Goal: Task Accomplishment & Management: Complete application form

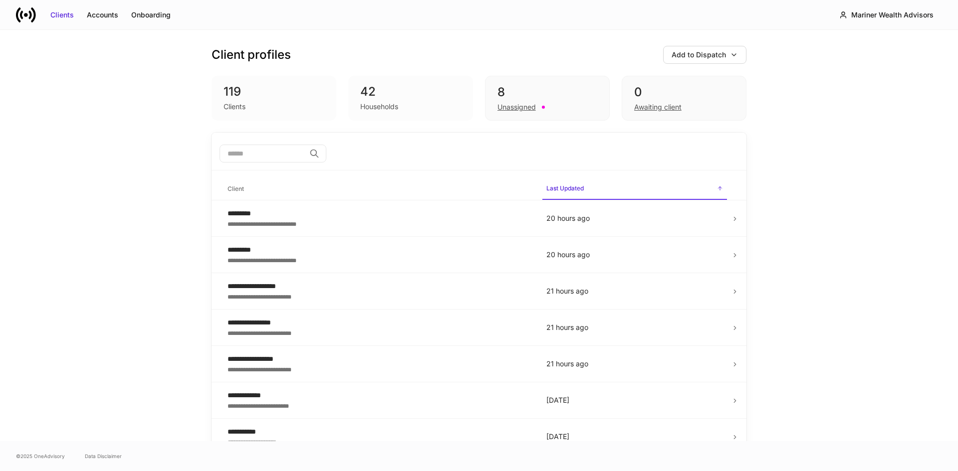
drag, startPoint x: 254, startPoint y: 152, endPoint x: 261, endPoint y: 150, distance: 7.4
click at [254, 152] on input "search" at bounding box center [262, 154] width 86 height 18
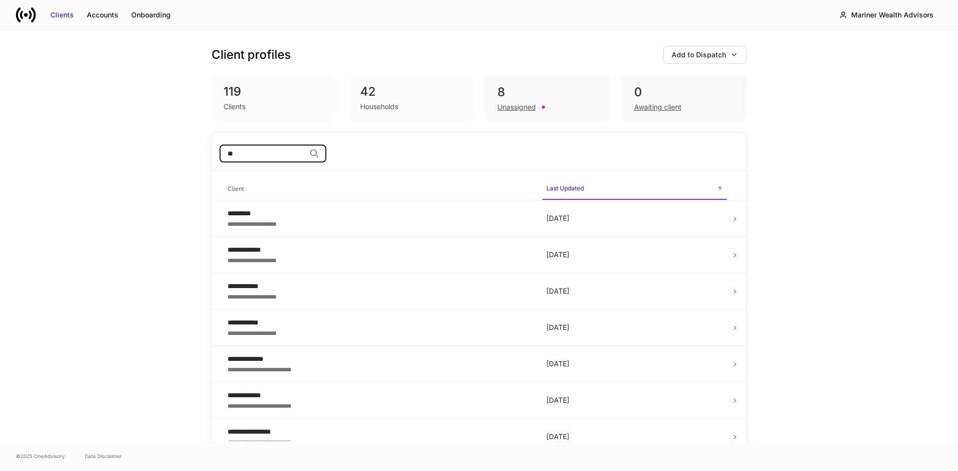
type input "*"
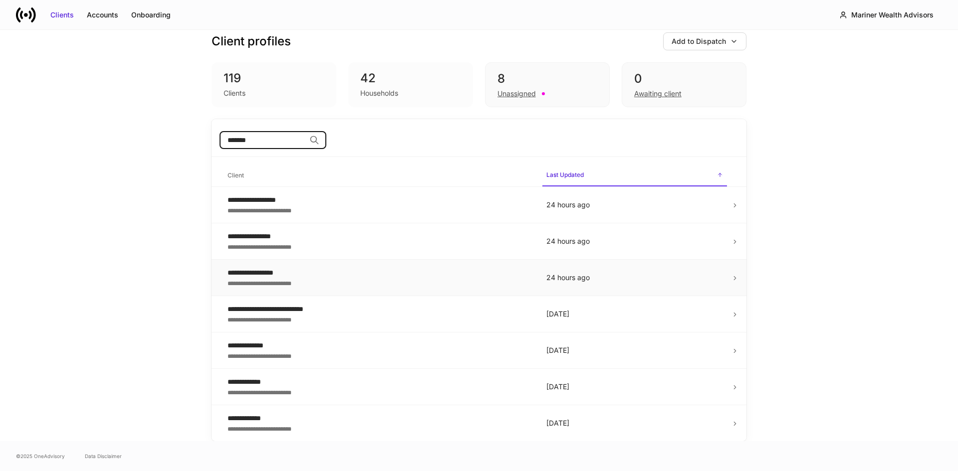
type input "*******"
click at [725, 279] on td "24 hours ago" at bounding box center [634, 278] width 193 height 36
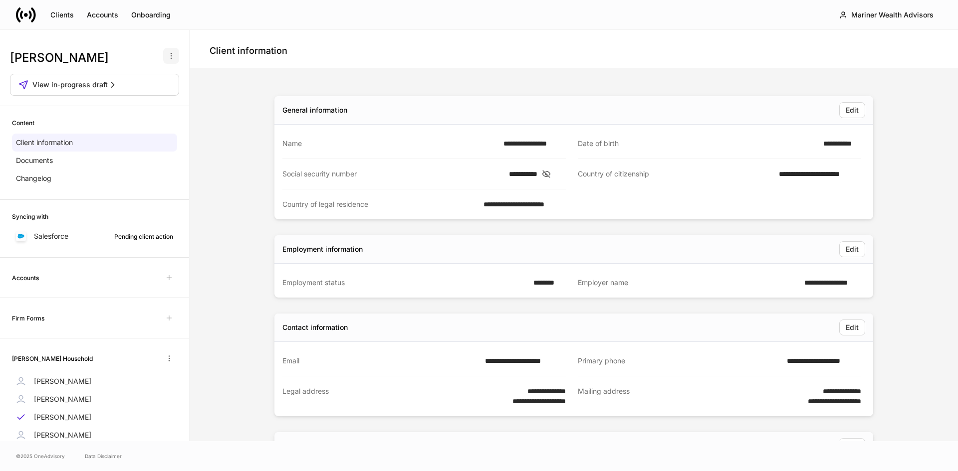
click at [167, 59] on icon "button" at bounding box center [171, 56] width 8 height 8
click at [217, 138] on div at bounding box center [479, 235] width 958 height 471
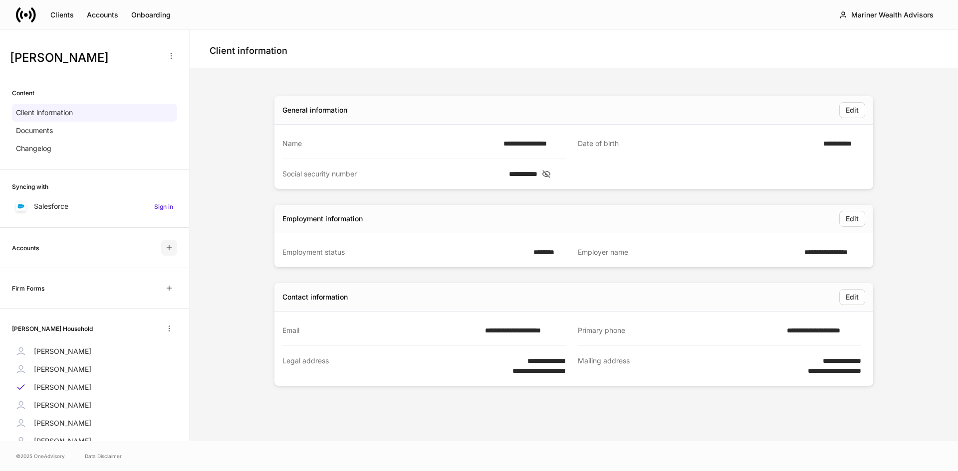
click at [165, 246] on icon "button" at bounding box center [169, 248] width 8 height 8
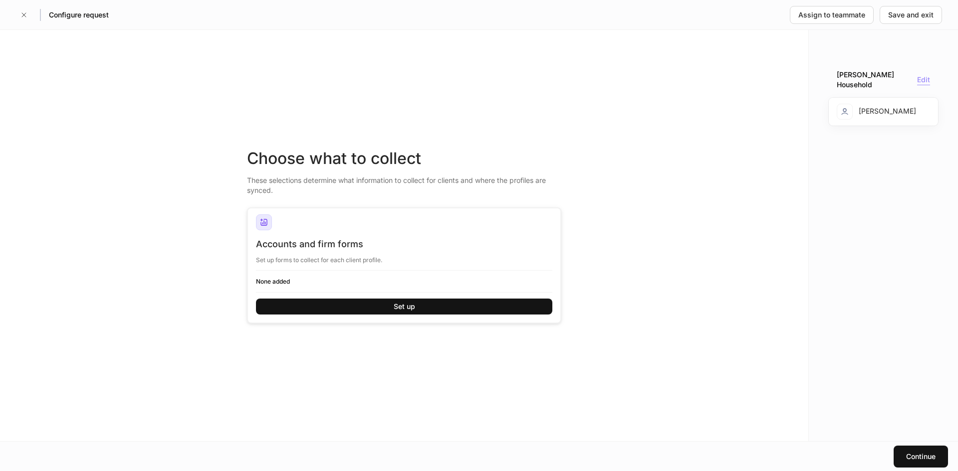
click at [922, 80] on div "Edit" at bounding box center [923, 80] width 13 height 10
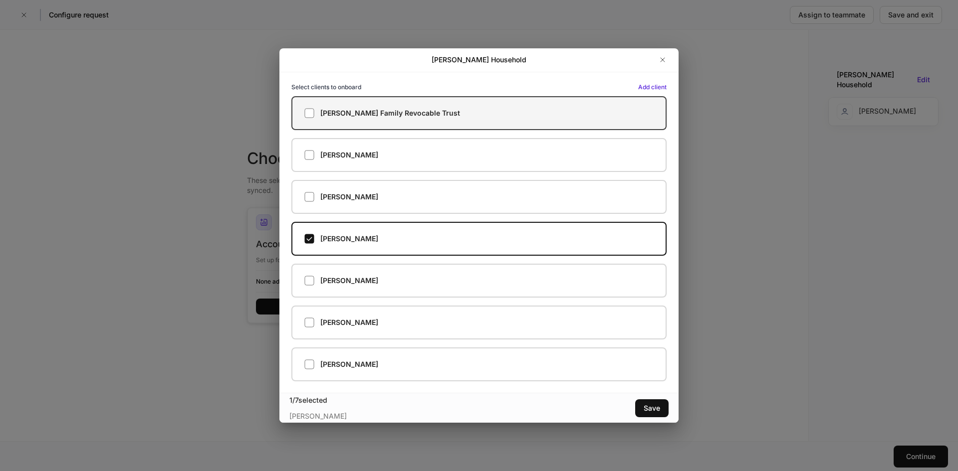
click at [311, 121] on label "[PERSON_NAME] Family Revocable Trust" at bounding box center [478, 113] width 375 height 34
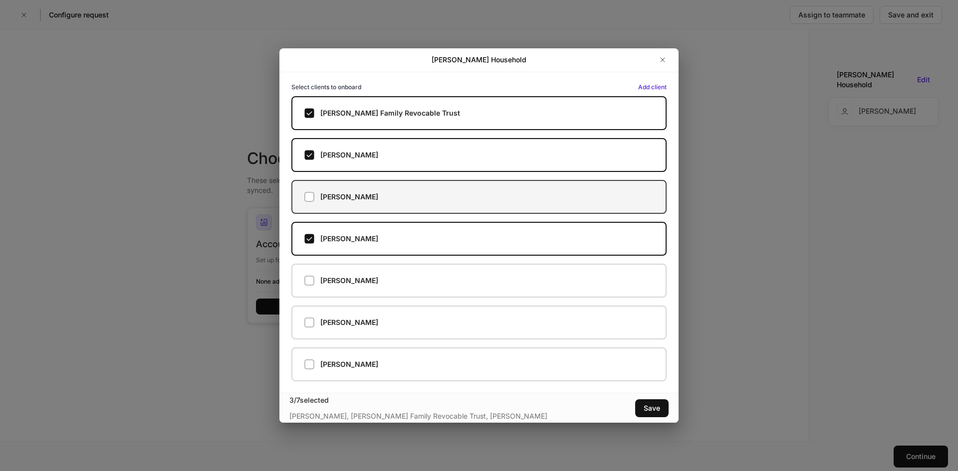
click at [311, 203] on label "[PERSON_NAME]" at bounding box center [478, 197] width 375 height 34
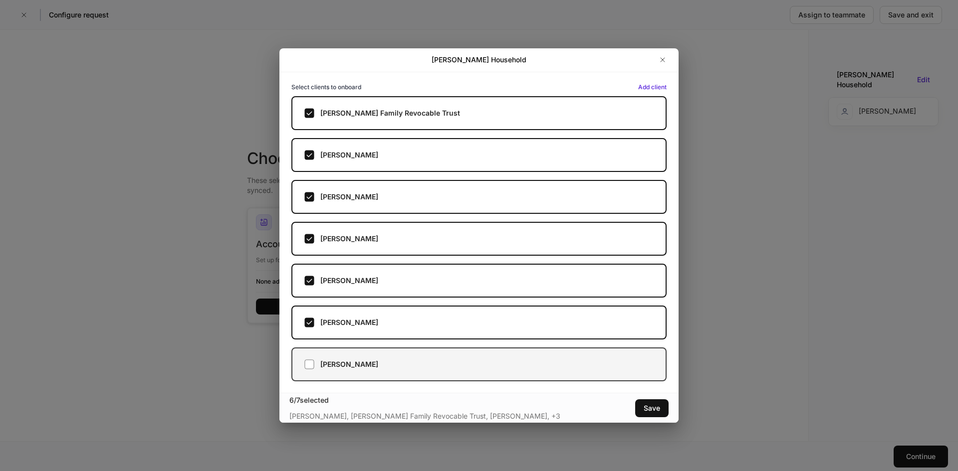
click at [314, 365] on div "Sarah Johnson" at bounding box center [478, 365] width 349 height 10
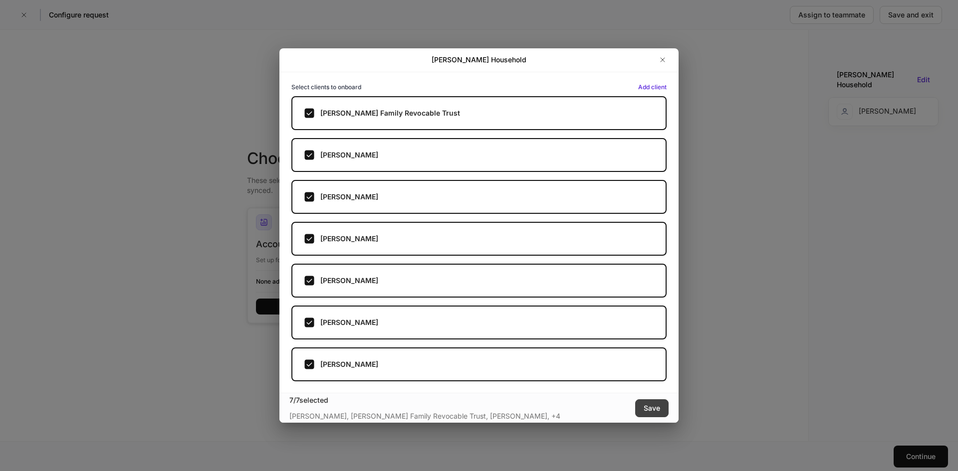
click at [655, 409] on div "Save" at bounding box center [651, 409] width 16 height 10
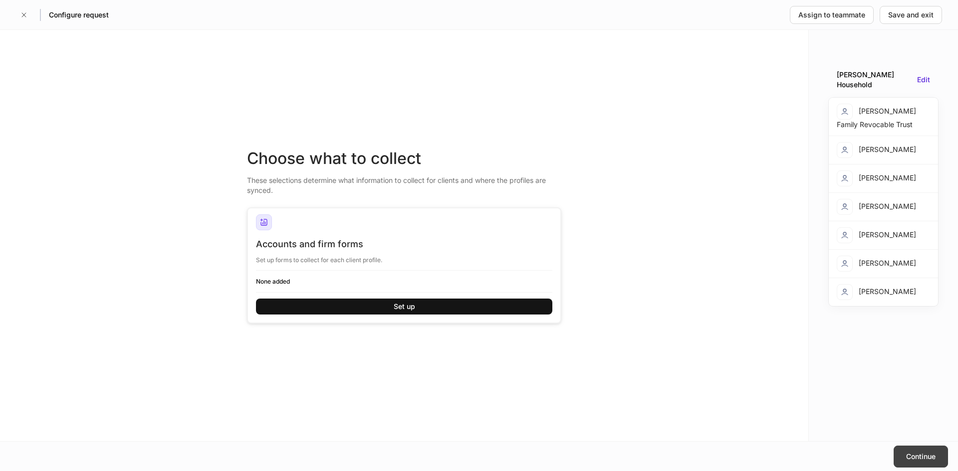
click at [914, 456] on div "Continue" at bounding box center [920, 457] width 29 height 10
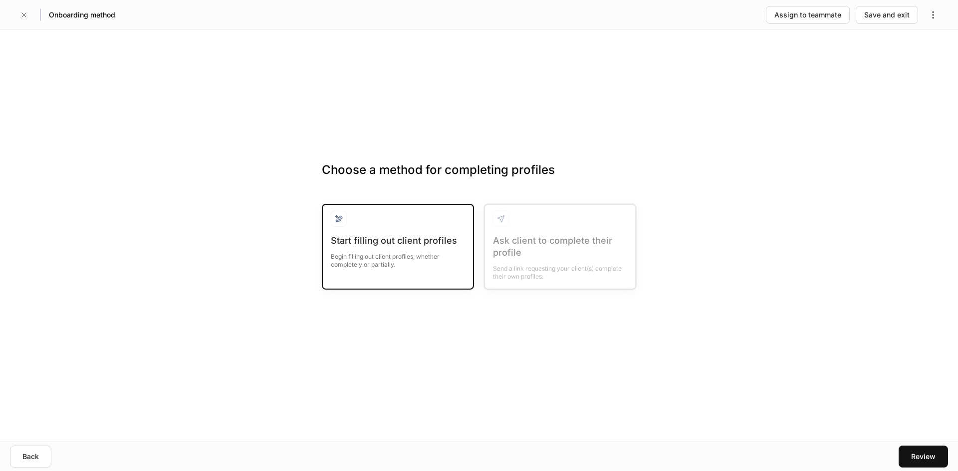
click at [392, 251] on div "Begin filling out client profiles, whether completely or partially." at bounding box center [398, 258] width 134 height 22
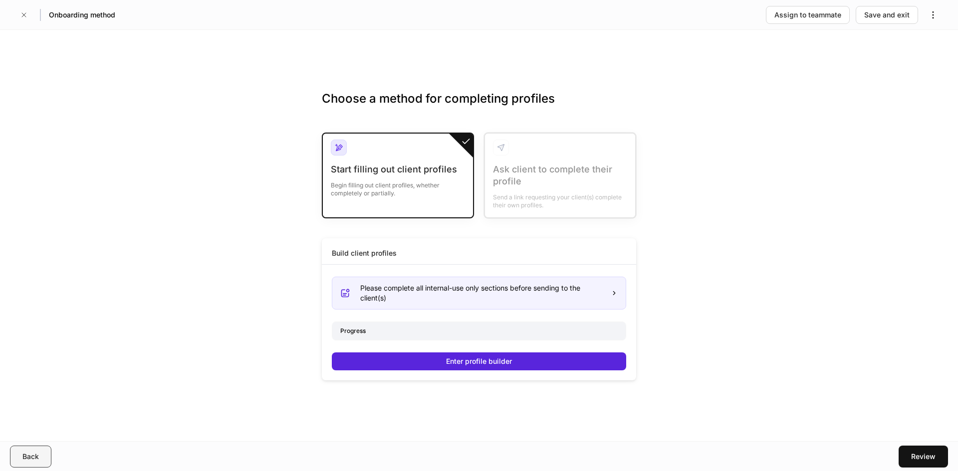
click at [37, 452] on div "Back" at bounding box center [30, 457] width 16 height 10
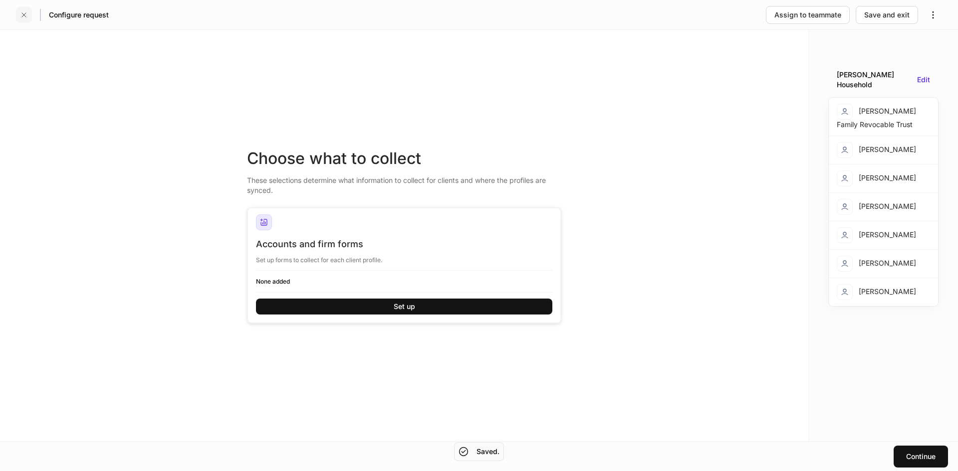
click at [25, 15] on icon "button" at bounding box center [24, 15] width 8 height 8
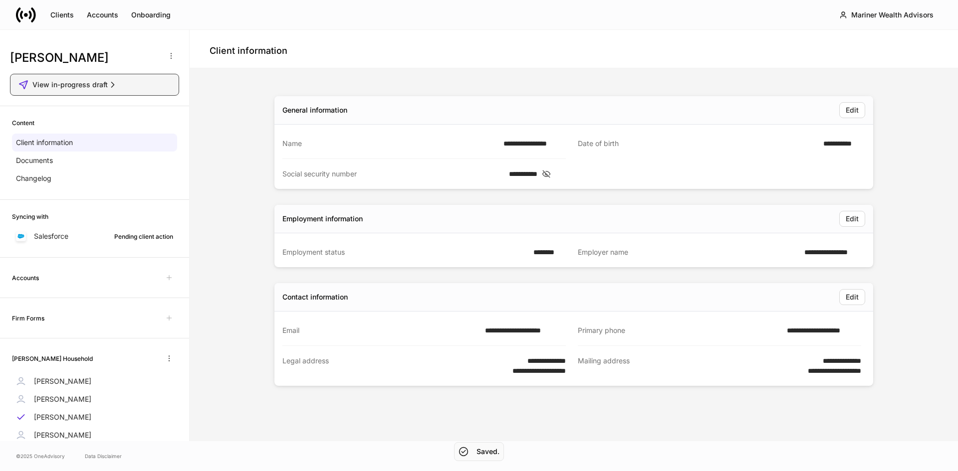
click at [113, 81] on icon "button" at bounding box center [113, 85] width 10 height 10
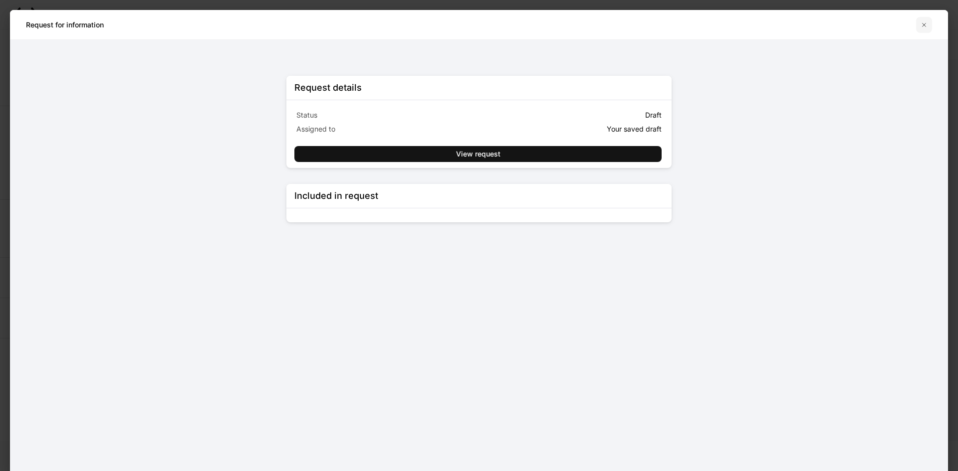
click at [922, 26] on icon "button" at bounding box center [924, 25] width 8 height 8
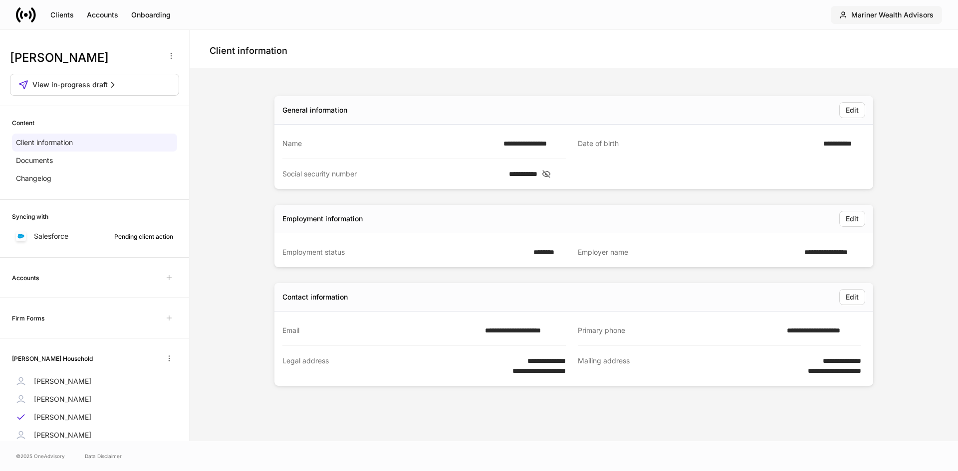
click at [900, 16] on div "Mariner Wealth Advisors" at bounding box center [892, 15] width 82 height 10
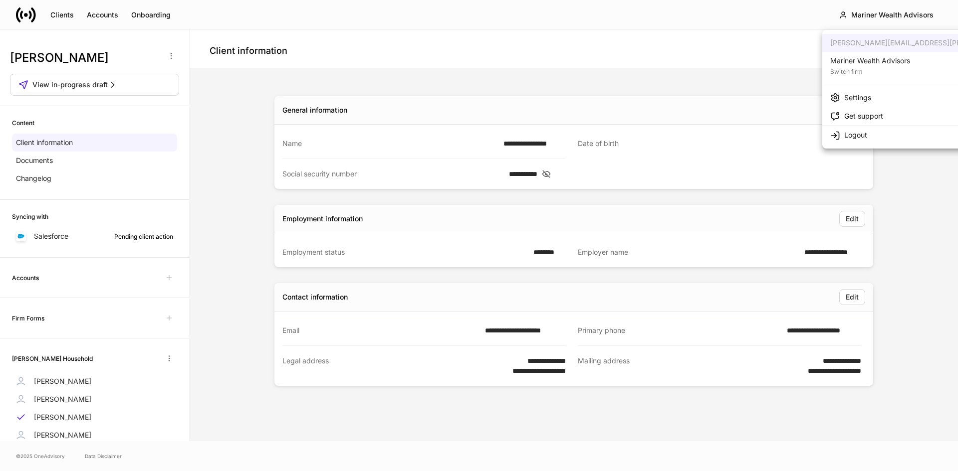
click at [669, 49] on div at bounding box center [479, 235] width 958 height 471
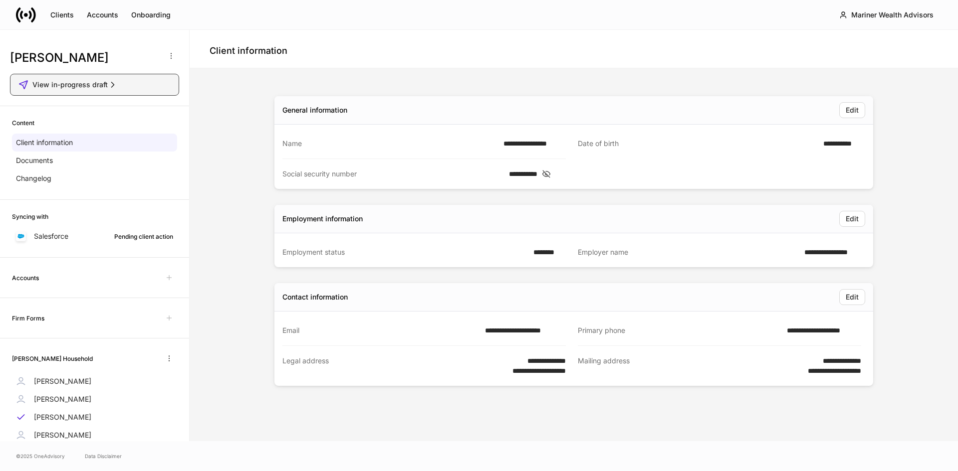
click at [111, 82] on icon "button" at bounding box center [113, 85] width 10 height 10
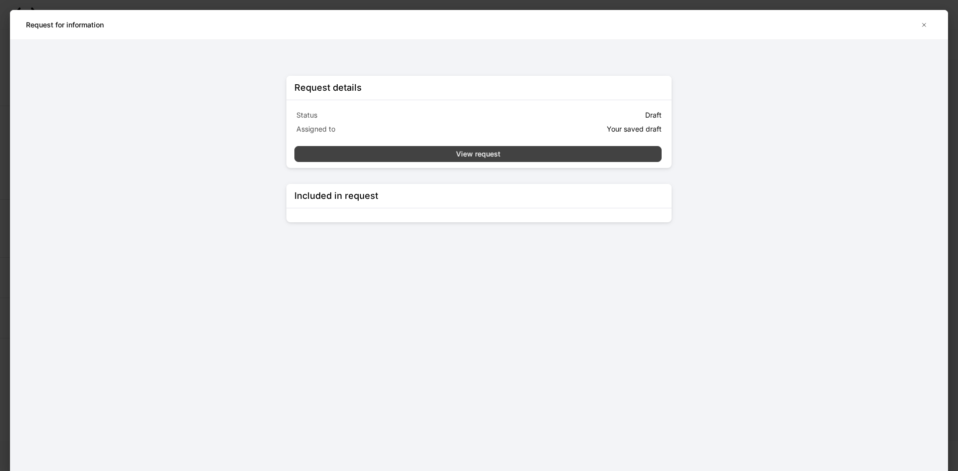
click at [533, 151] on button "View request" at bounding box center [477, 154] width 367 height 16
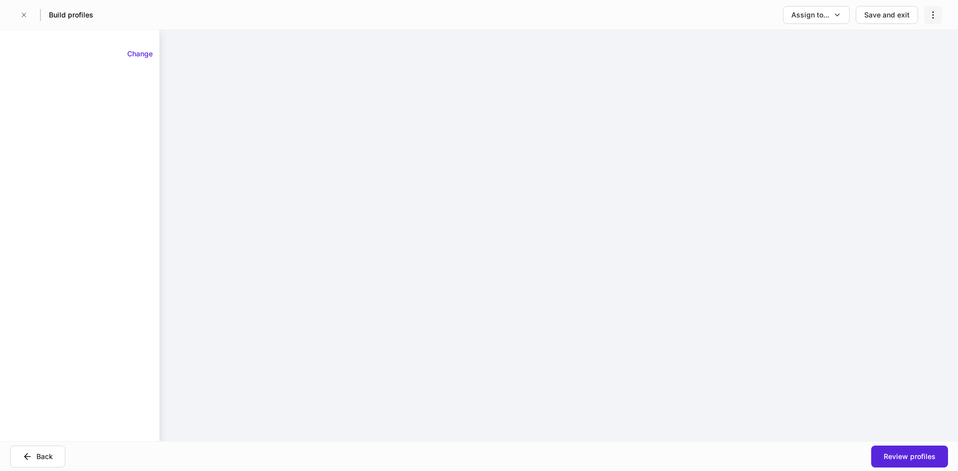
click at [929, 19] on icon "button" at bounding box center [933, 15] width 10 height 10
click at [911, 43] on p "Delete request" at bounding box center [909, 40] width 48 height 10
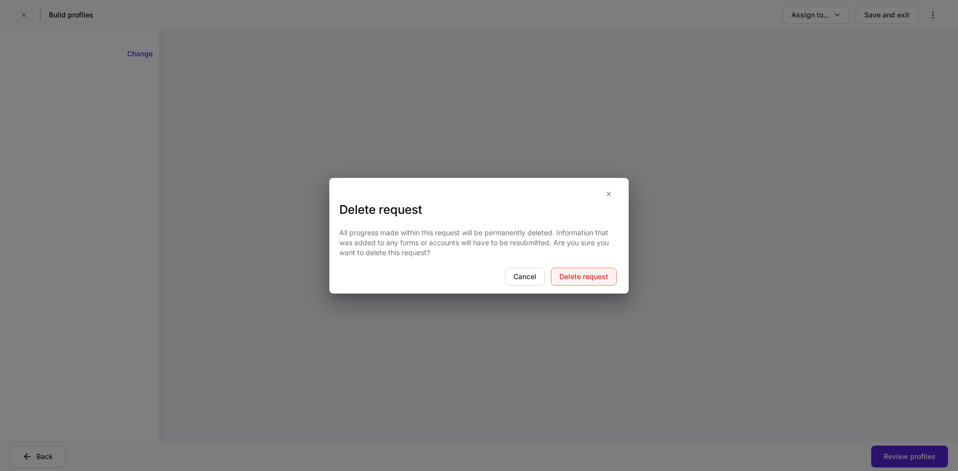
click at [585, 276] on div "Delete request" at bounding box center [583, 277] width 49 height 10
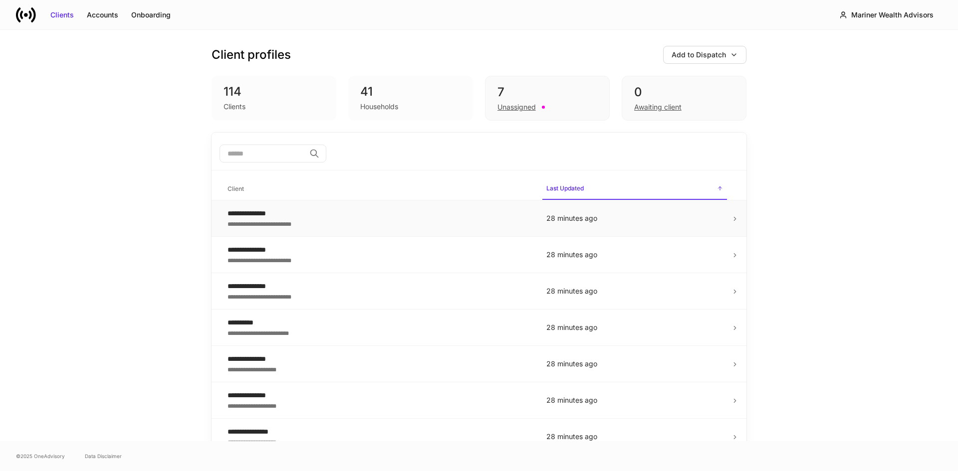
click at [400, 222] on div "**********" at bounding box center [378, 223] width 303 height 10
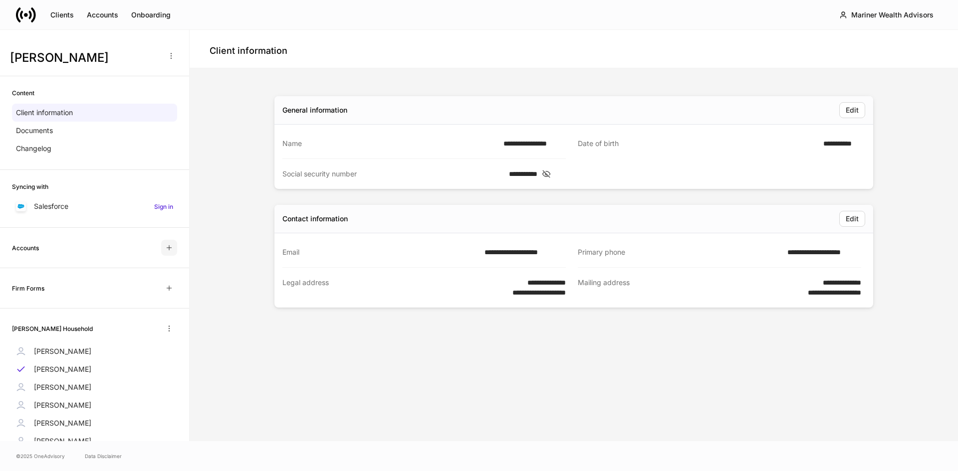
click at [165, 250] on icon "button" at bounding box center [169, 248] width 8 height 8
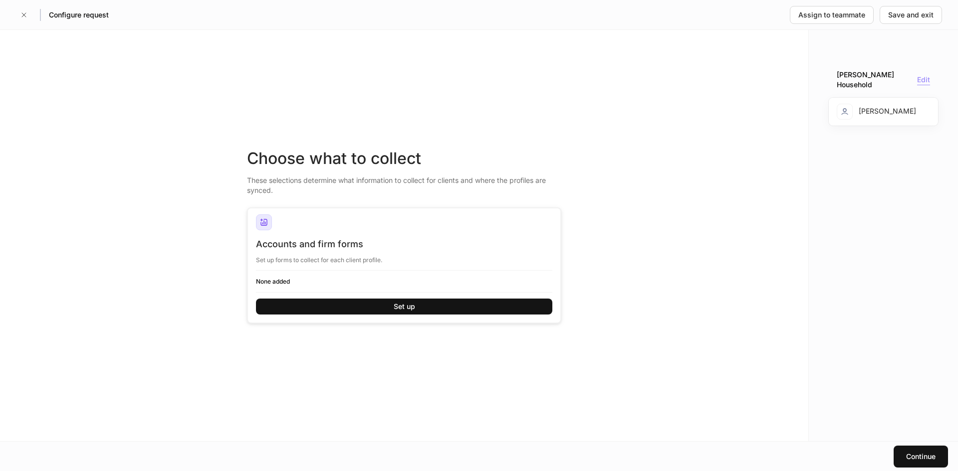
click at [925, 77] on div "Edit" at bounding box center [923, 80] width 13 height 10
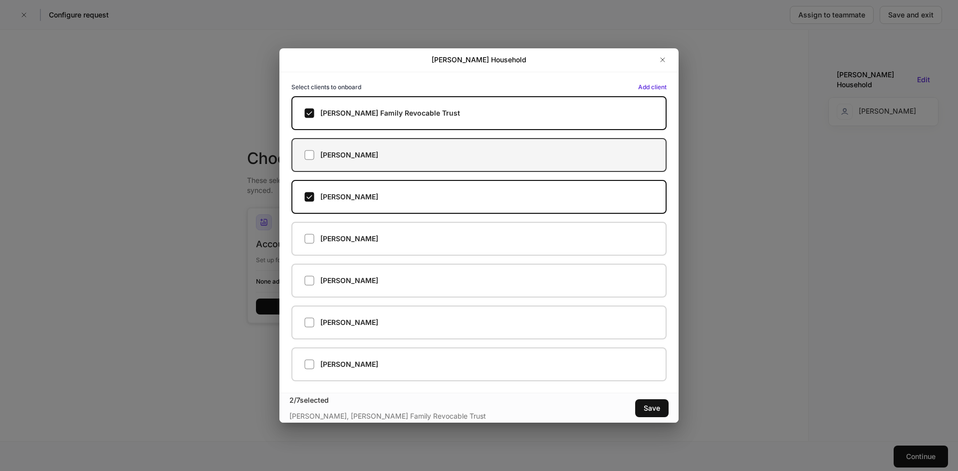
click at [309, 161] on label "Linda Johnson" at bounding box center [478, 155] width 375 height 34
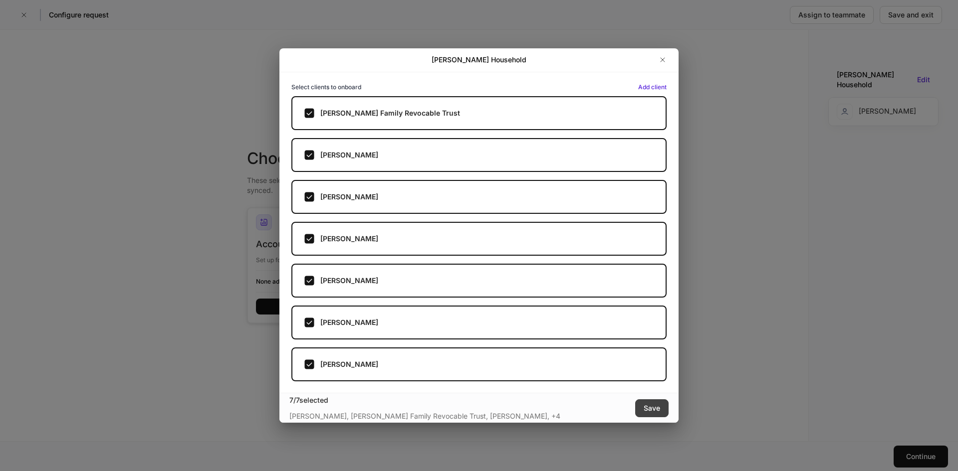
click at [648, 410] on div "Save" at bounding box center [651, 409] width 16 height 10
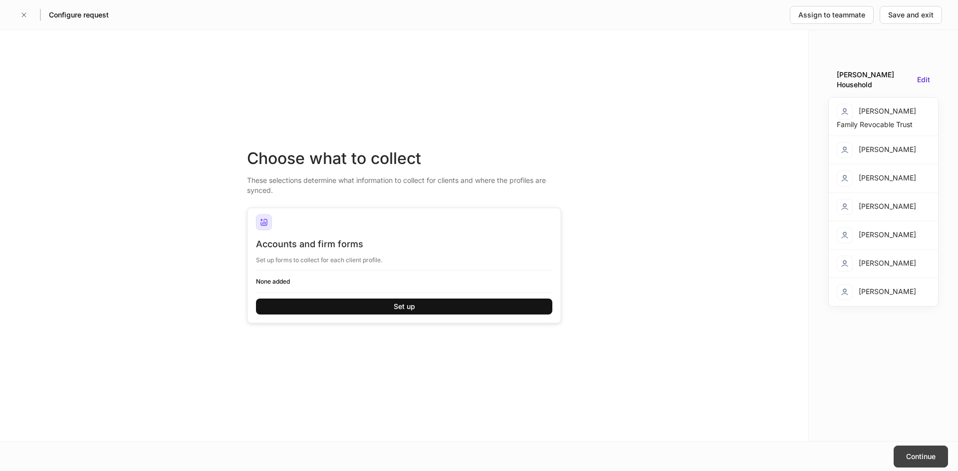
click at [904, 453] on button "Continue" at bounding box center [920, 457] width 54 height 22
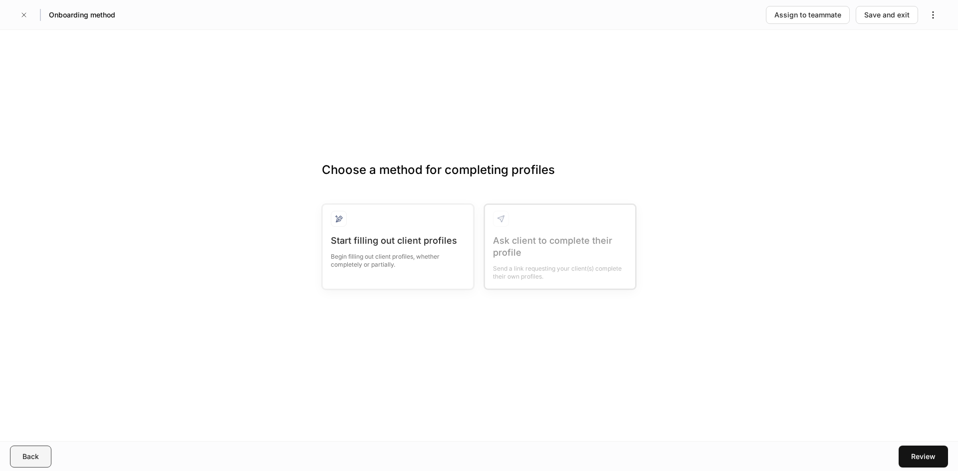
click at [33, 452] on div "Back" at bounding box center [30, 457] width 16 height 10
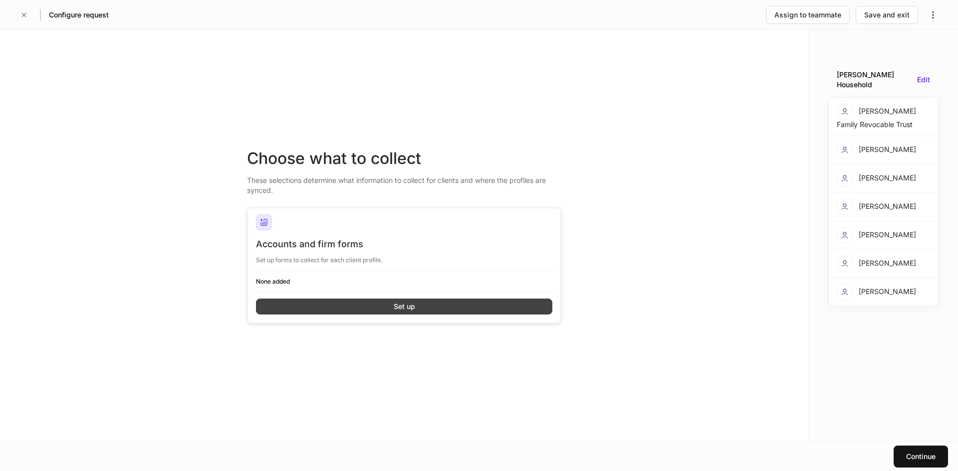
click at [399, 307] on div "Set up" at bounding box center [404, 307] width 21 height 10
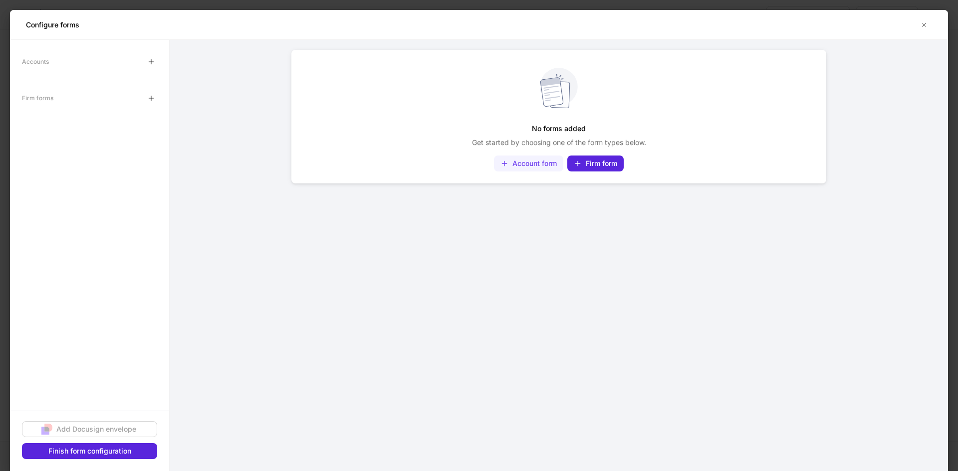
click at [534, 163] on div "Account form" at bounding box center [534, 164] width 44 height 10
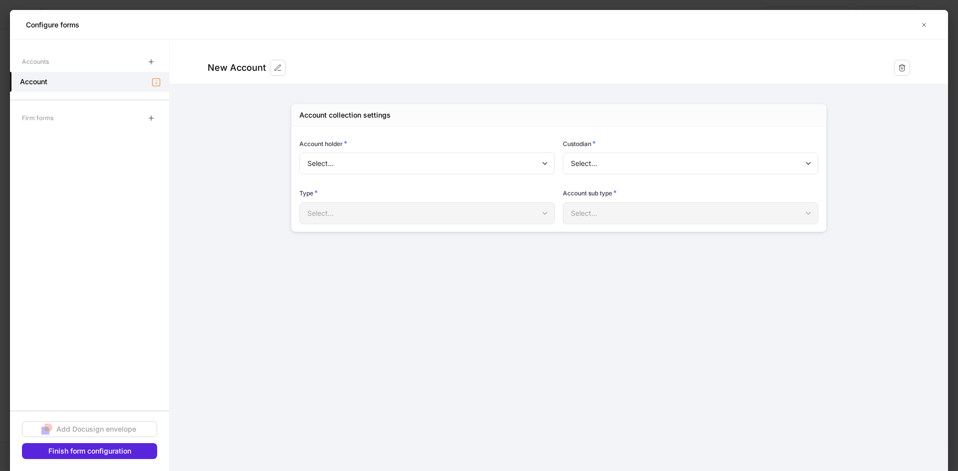
click at [532, 165] on body "Configure request Assign to teammate Save and exit Choose what to collect These…" at bounding box center [479, 235] width 958 height 471
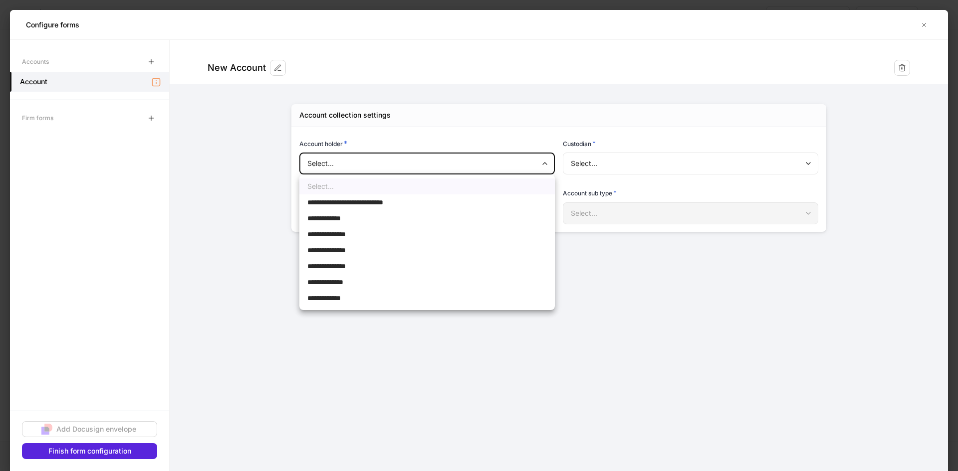
click at [454, 357] on div at bounding box center [479, 235] width 958 height 471
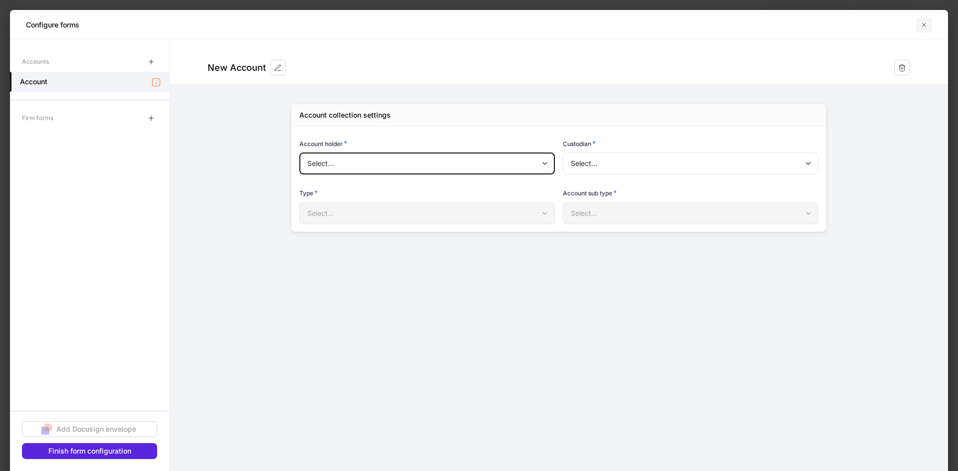
click at [927, 23] on icon "button" at bounding box center [924, 25] width 8 height 8
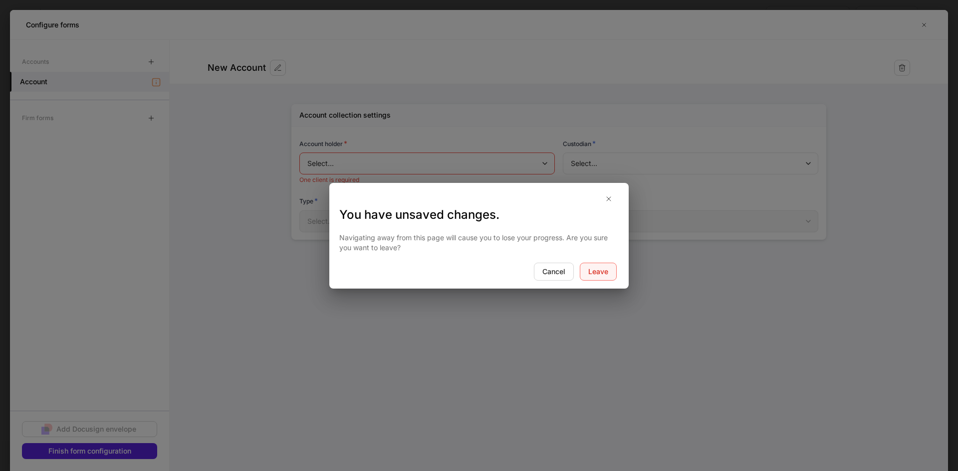
click at [597, 274] on div "Leave" at bounding box center [598, 272] width 20 height 10
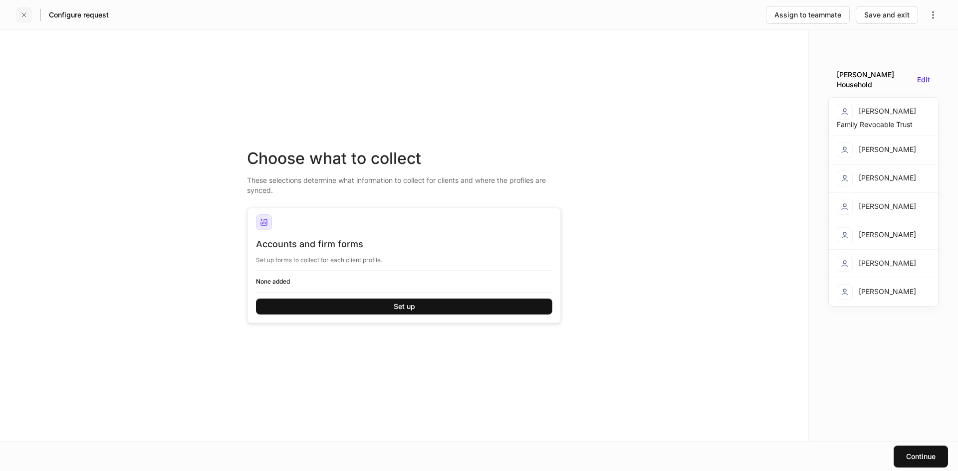
click at [24, 14] on icon "button" at bounding box center [24, 15] width 4 height 4
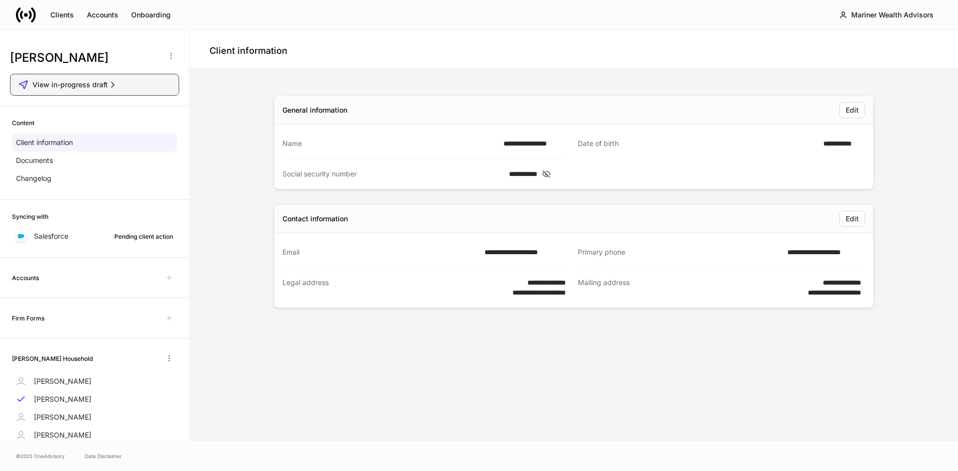
click at [129, 82] on div "View in-progress draft" at bounding box center [94, 85] width 152 height 10
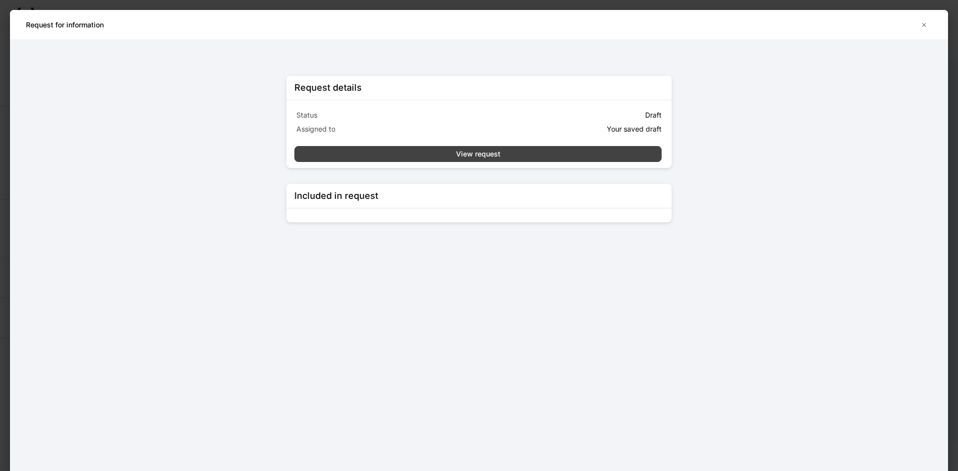
click at [489, 152] on div "View request" at bounding box center [478, 154] width 44 height 10
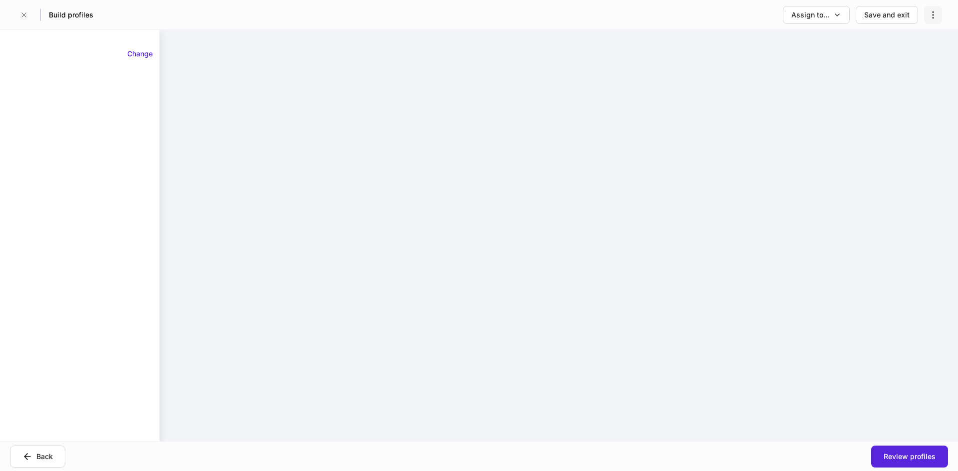
click at [931, 13] on icon "button" at bounding box center [933, 15] width 10 height 10
click at [916, 40] on p "Delete request" at bounding box center [909, 40] width 48 height 10
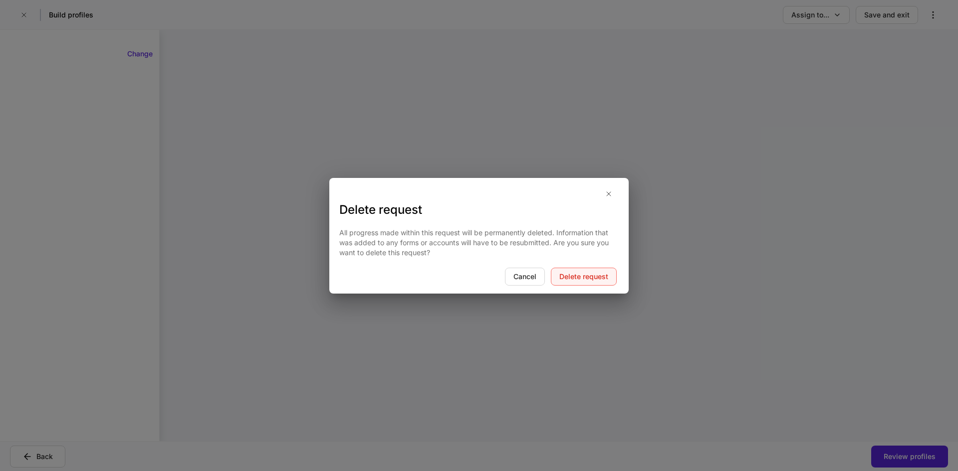
click at [597, 273] on div "Delete request" at bounding box center [583, 277] width 49 height 10
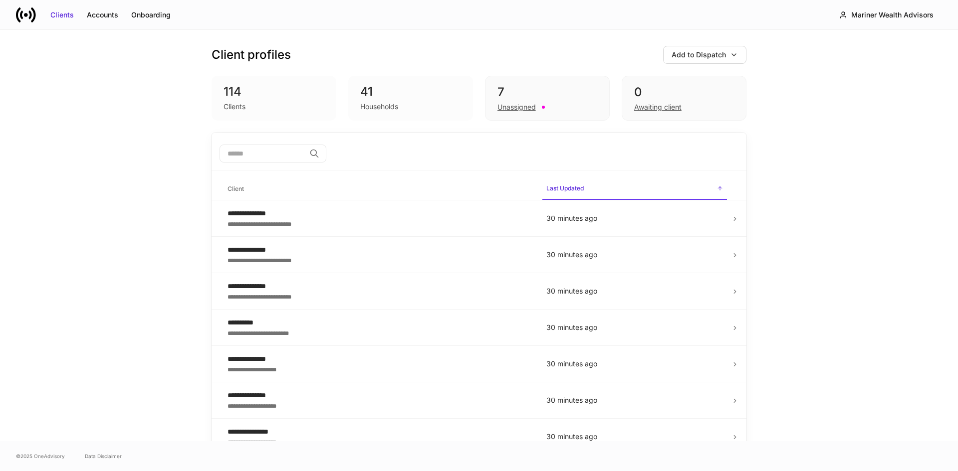
click at [272, 150] on input "search" at bounding box center [262, 154] width 86 height 18
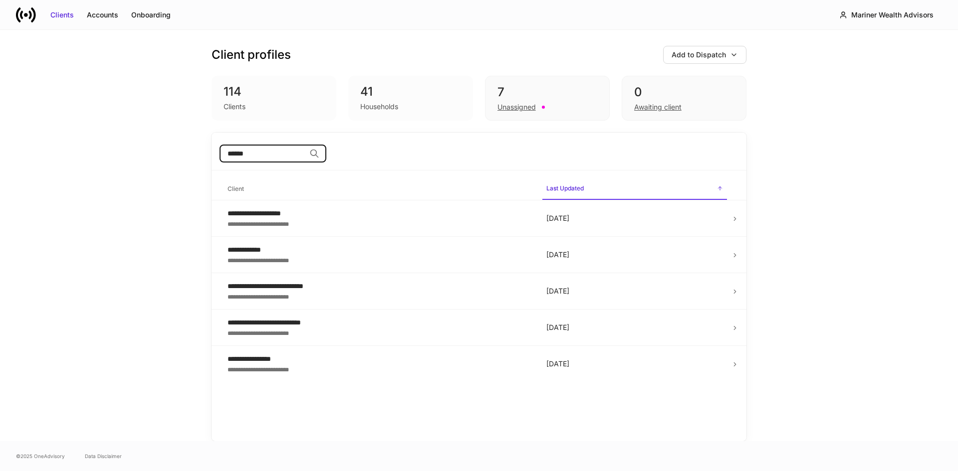
type input "******"
click at [733, 365] on icon at bounding box center [734, 364] width 7 height 7
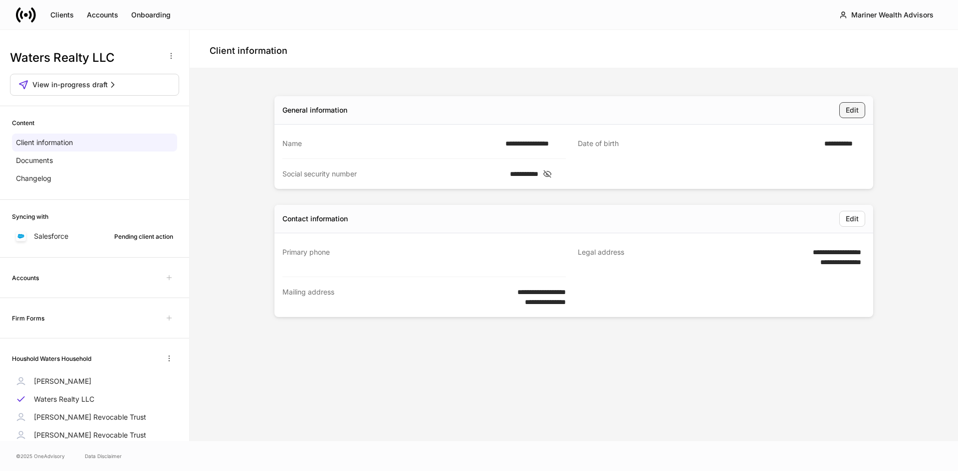
click at [857, 111] on div "Edit" at bounding box center [851, 110] width 13 height 10
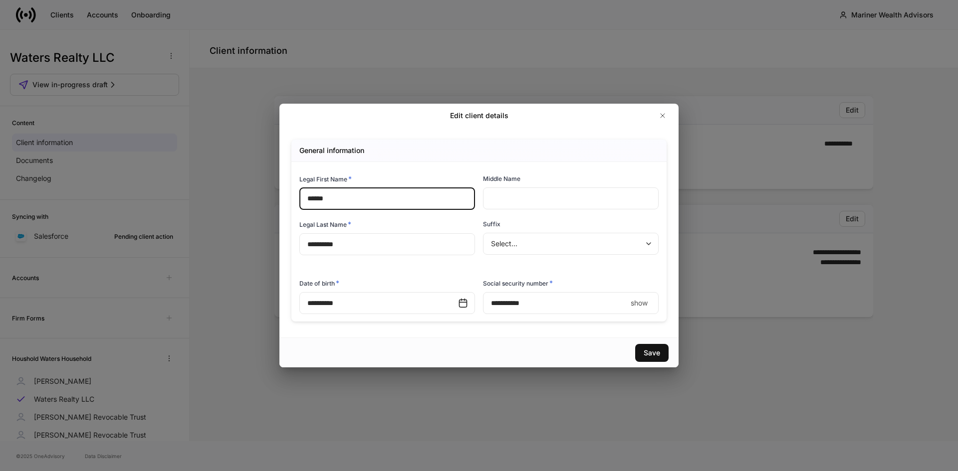
click at [355, 246] on input "**********" at bounding box center [387, 244] width 176 height 22
click at [350, 202] on input "******" at bounding box center [387, 199] width 176 height 22
click at [589, 126] on div "Edit client details" at bounding box center [478, 116] width 399 height 24
click at [663, 114] on icon "button" at bounding box center [662, 116] width 8 height 8
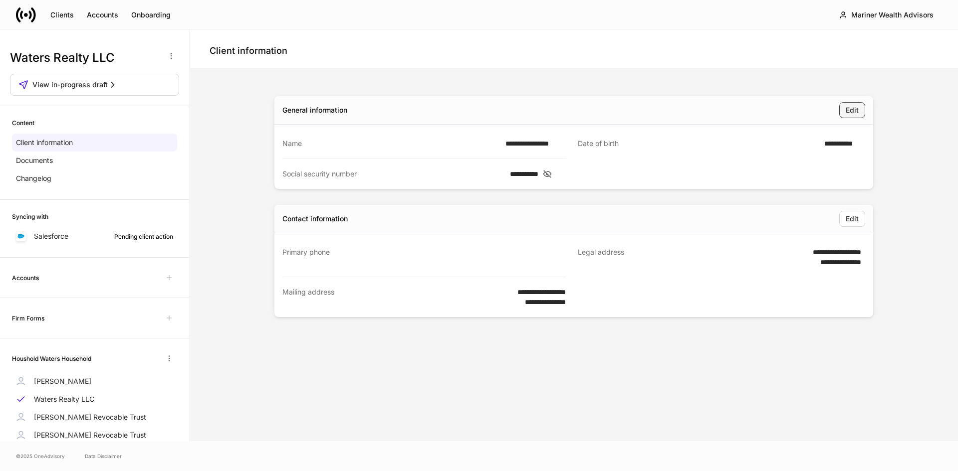
click at [845, 118] on button "Edit" at bounding box center [852, 110] width 26 height 16
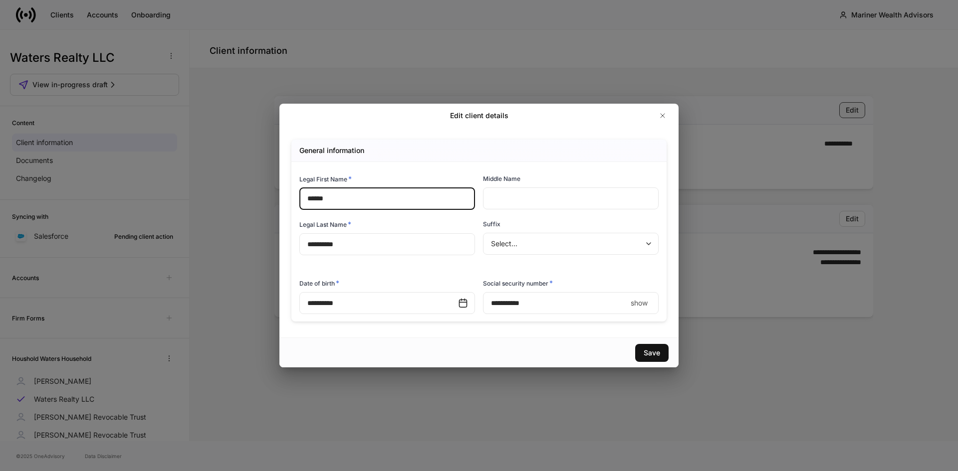
type input "**********"
click at [664, 115] on icon "button" at bounding box center [662, 116] width 8 height 8
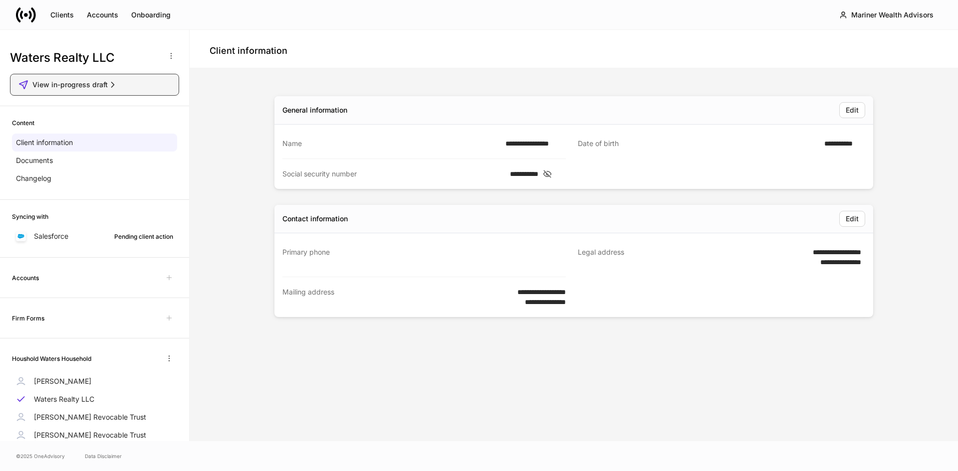
click at [117, 85] on icon "button" at bounding box center [113, 85] width 10 height 10
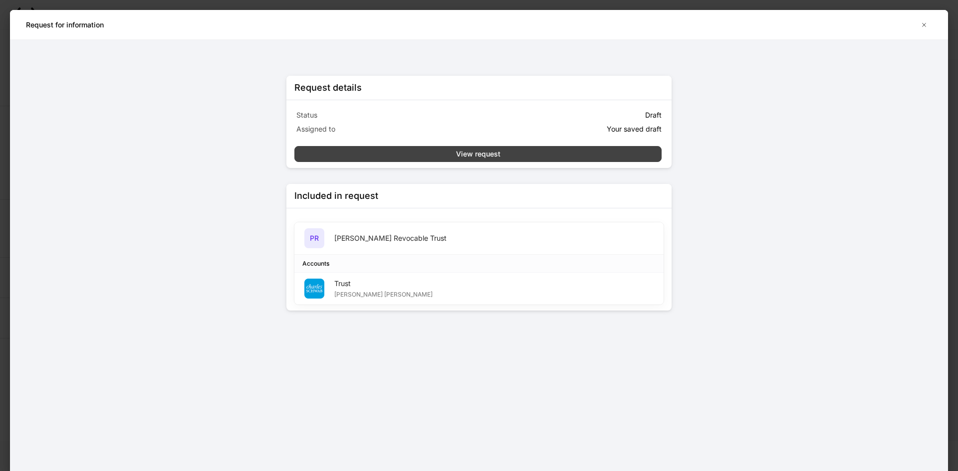
click at [523, 153] on button "View request" at bounding box center [477, 154] width 367 height 16
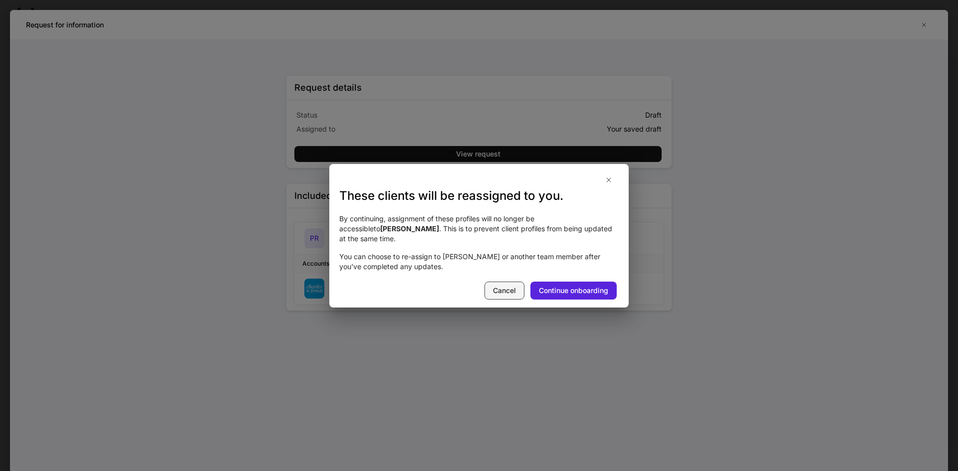
click at [499, 288] on div "Cancel" at bounding box center [504, 291] width 23 height 10
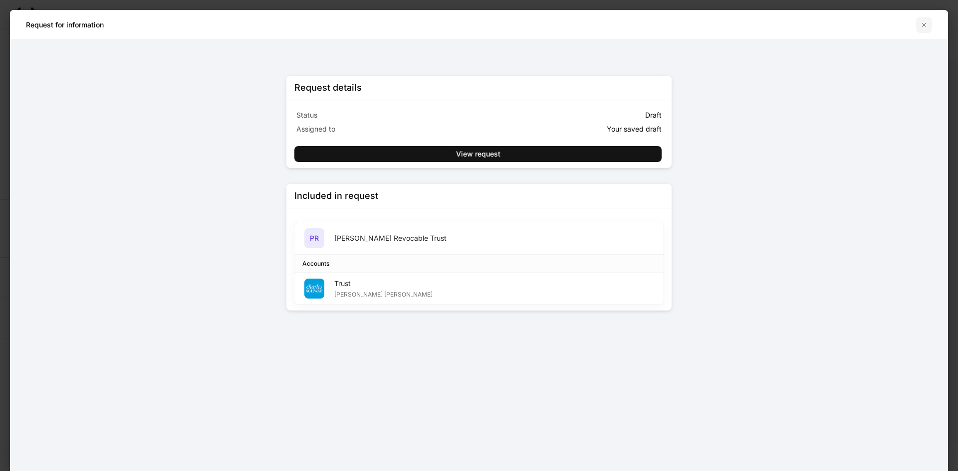
click at [926, 27] on icon "button" at bounding box center [924, 25] width 8 height 8
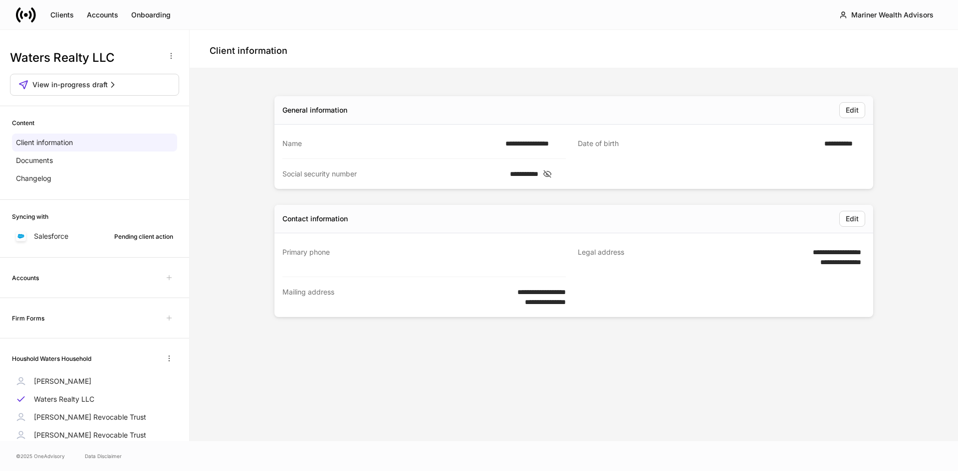
click at [27, 12] on icon at bounding box center [26, 15] width 20 height 20
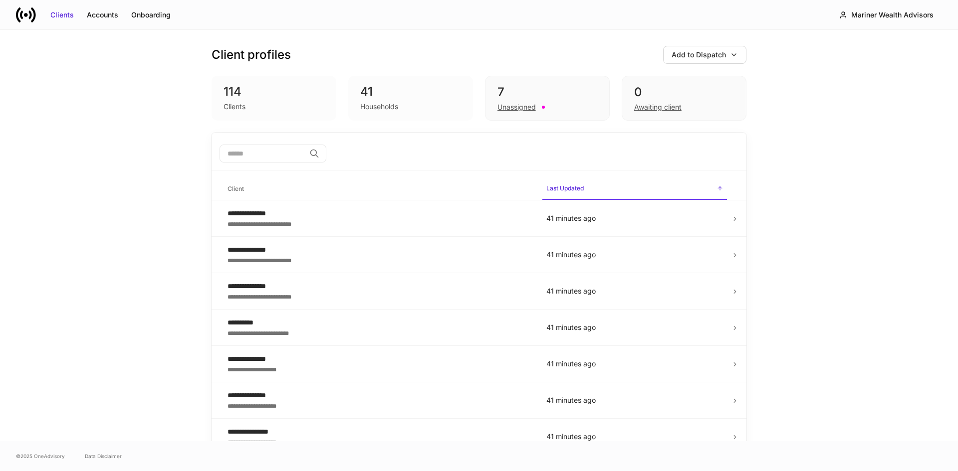
click at [244, 153] on input "search" at bounding box center [262, 154] width 86 height 18
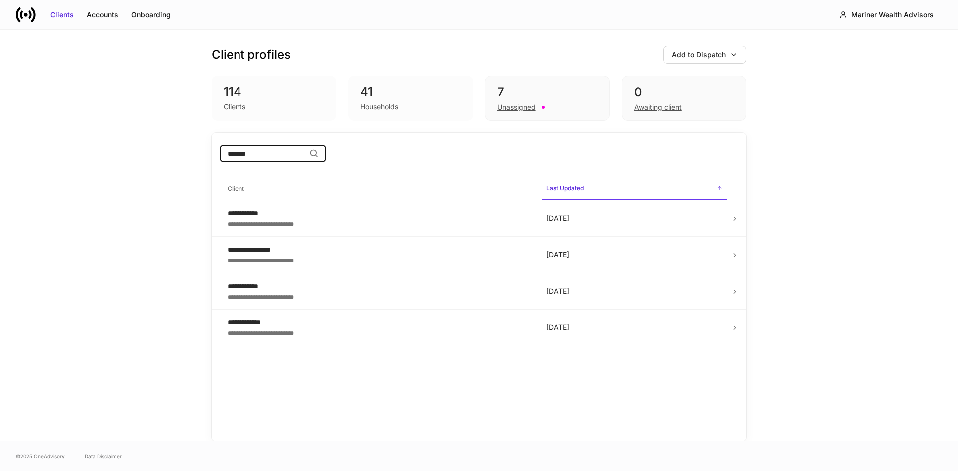
drag, startPoint x: 267, startPoint y: 157, endPoint x: 205, endPoint y: 155, distance: 61.9
click at [205, 155] on div "**********" at bounding box center [479, 235] width 599 height 411
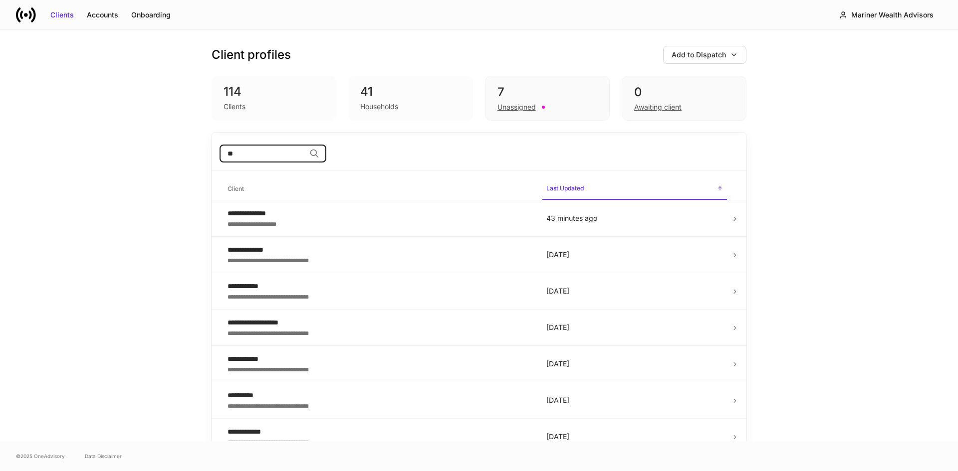
type input "*"
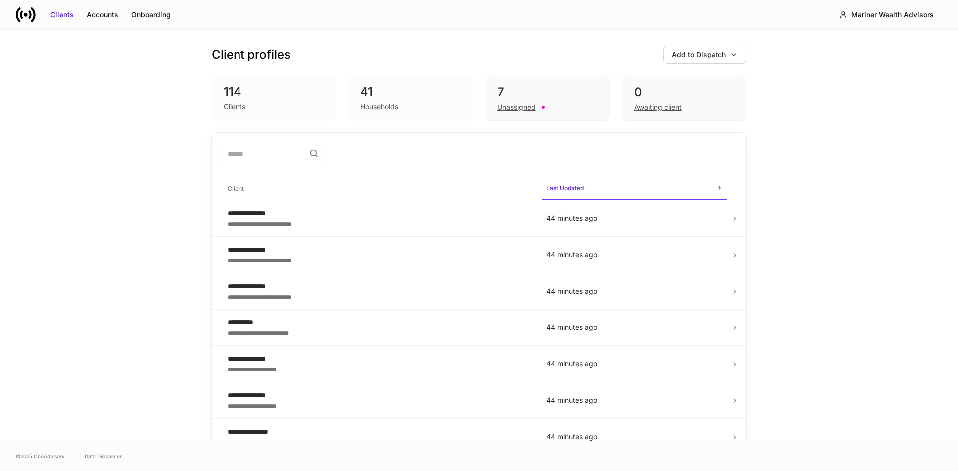
click at [219, 152] on input "search" at bounding box center [262, 154] width 86 height 18
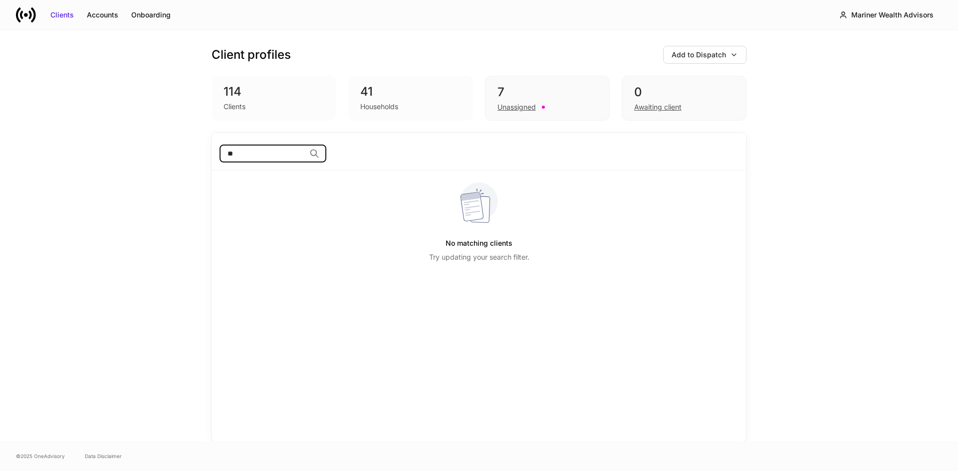
type input "*"
type input "*****"
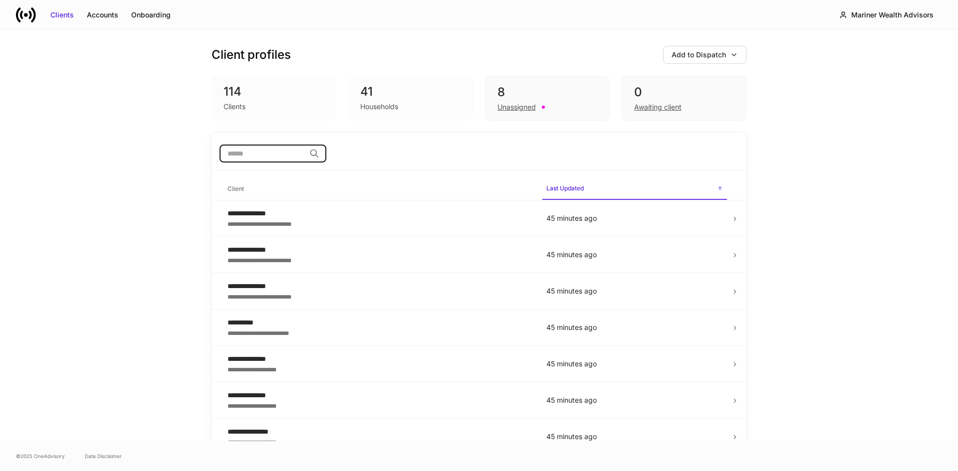
click at [251, 151] on input "search" at bounding box center [262, 154] width 86 height 18
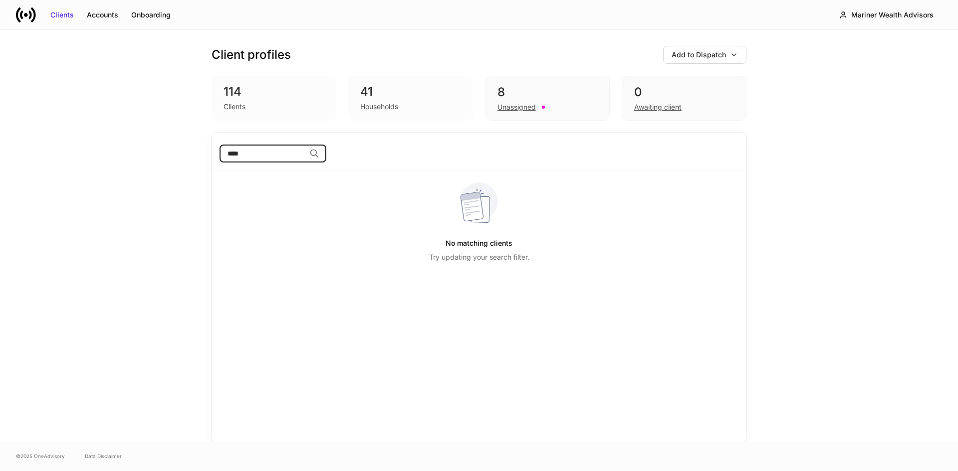
type input "*****"
drag, startPoint x: 262, startPoint y: 156, endPoint x: 184, endPoint y: 147, distance: 79.4
click at [184, 147] on div "Client profiles Add to Dispatch 114 Clients 41 Households 8 Unassigned 0 Awaiti…" at bounding box center [479, 235] width 599 height 411
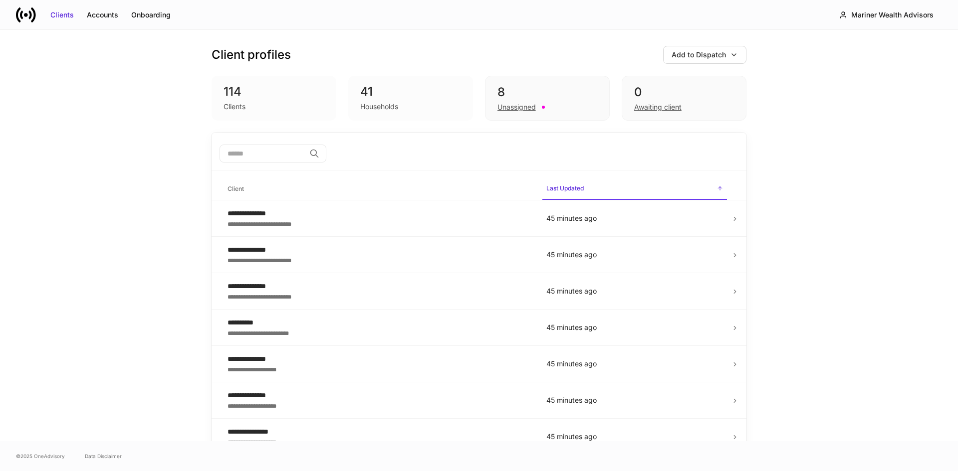
click at [245, 156] on input "search" at bounding box center [262, 154] width 86 height 18
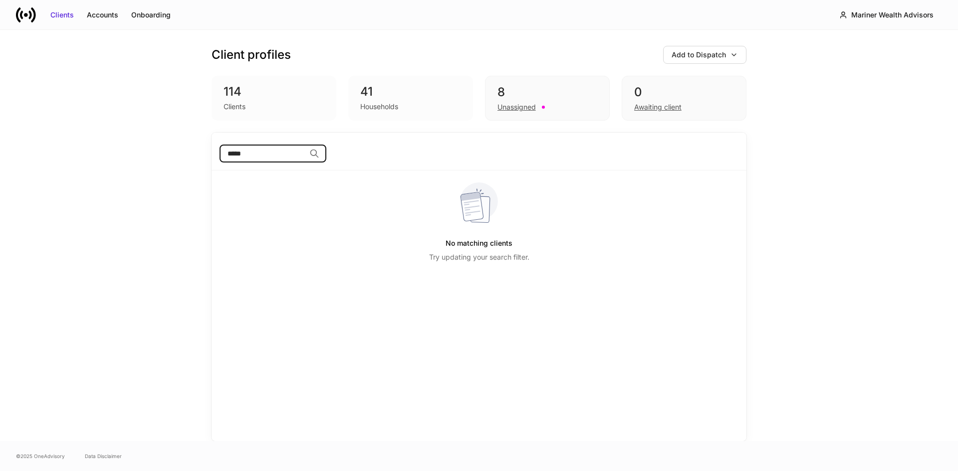
type input "*****"
click at [526, 107] on div "Unassigned" at bounding box center [516, 107] width 38 height 10
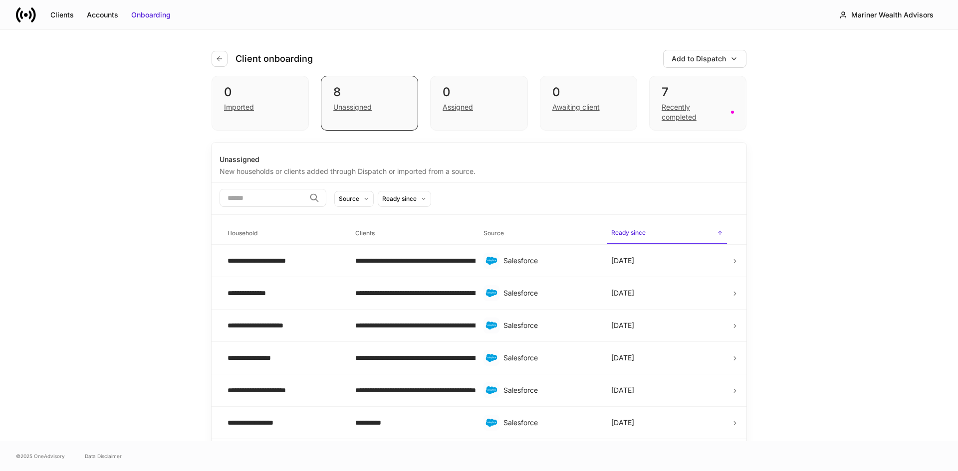
click at [23, 19] on icon at bounding box center [26, 15] width 20 height 20
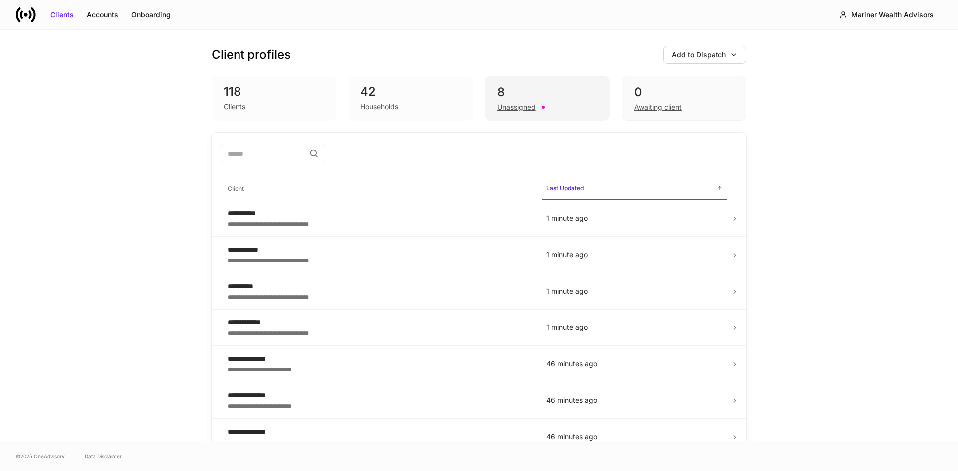
click at [506, 108] on div "Unassigned" at bounding box center [516, 107] width 38 height 10
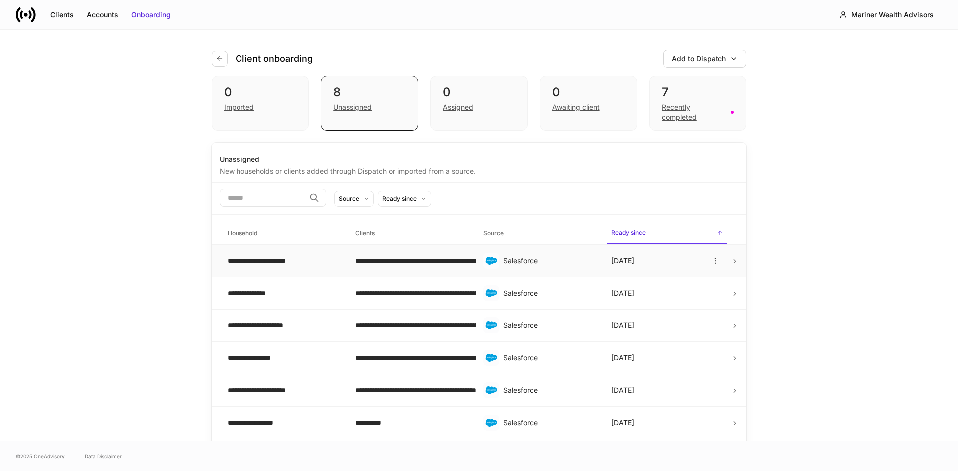
click at [290, 259] on div "**********" at bounding box center [283, 261] width 112 height 10
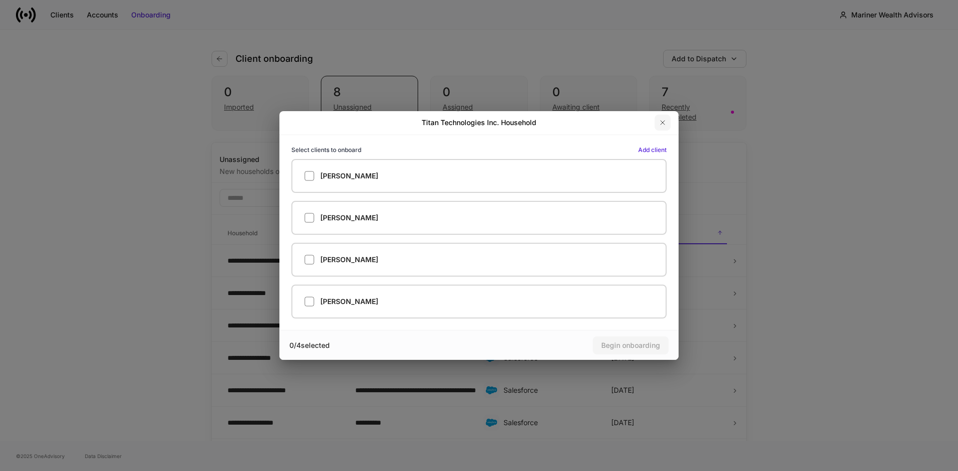
click at [662, 122] on icon "button" at bounding box center [662, 123] width 4 height 4
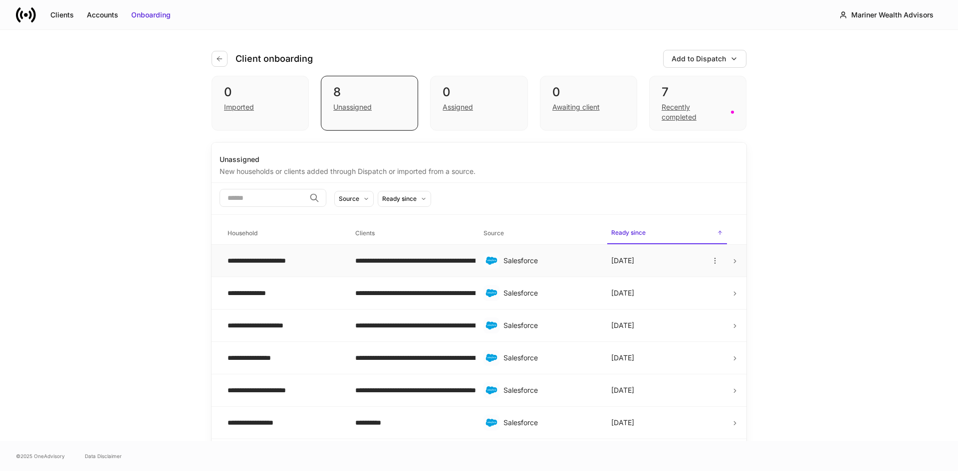
click at [322, 263] on div "**********" at bounding box center [283, 261] width 112 height 10
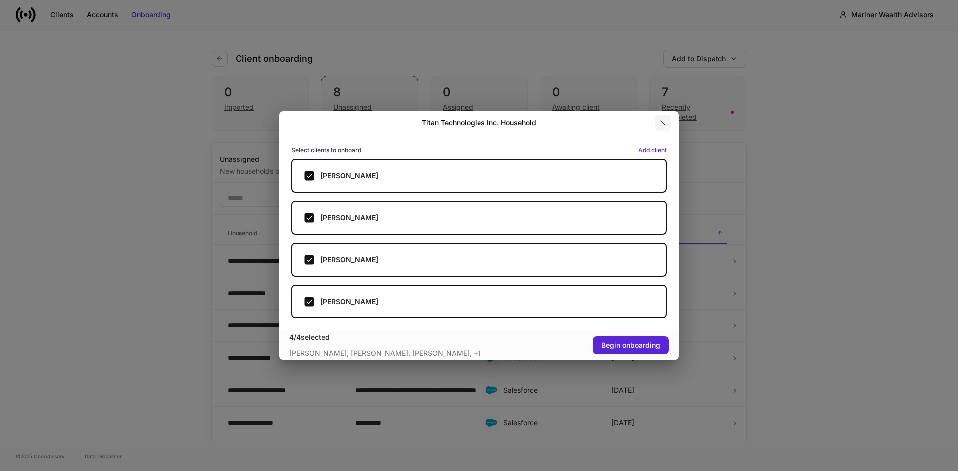
click at [665, 123] on icon "button" at bounding box center [662, 123] width 8 height 8
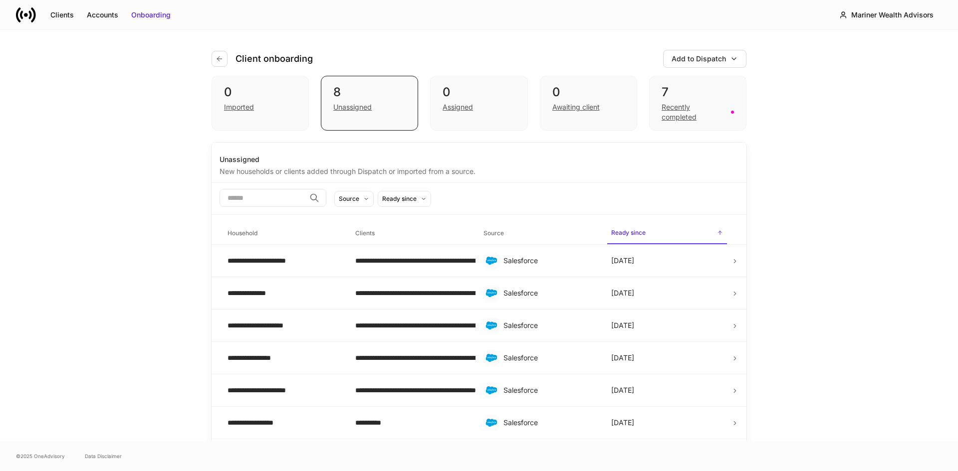
click at [224, 62] on div "Client onboarding" at bounding box center [265, 59] width 109 height 16
click at [222, 62] on button "button" at bounding box center [219, 59] width 16 height 16
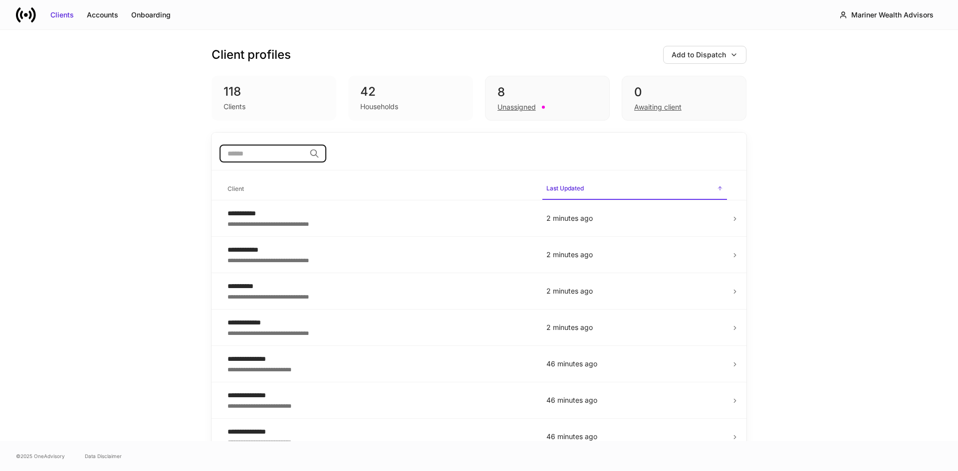
click at [248, 149] on input "search" at bounding box center [262, 154] width 86 height 18
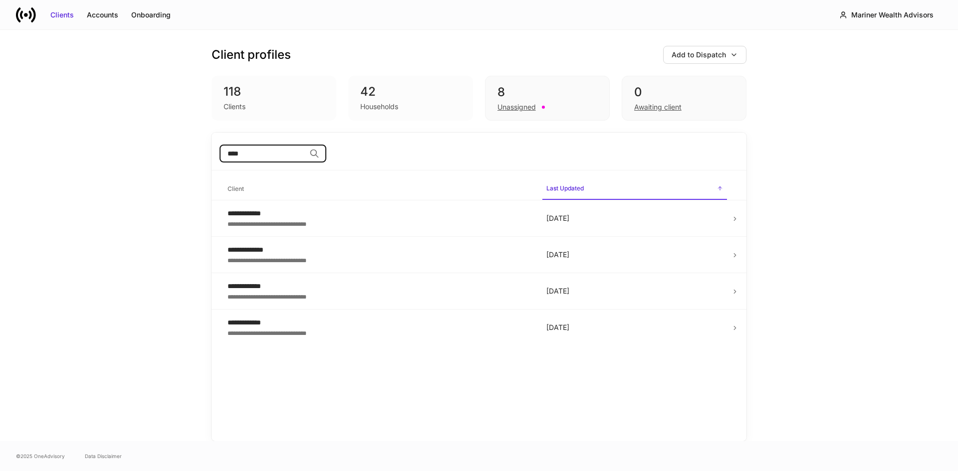
drag, startPoint x: 250, startPoint y: 152, endPoint x: 224, endPoint y: 152, distance: 25.9
click at [224, 152] on input "****" at bounding box center [262, 154] width 86 height 18
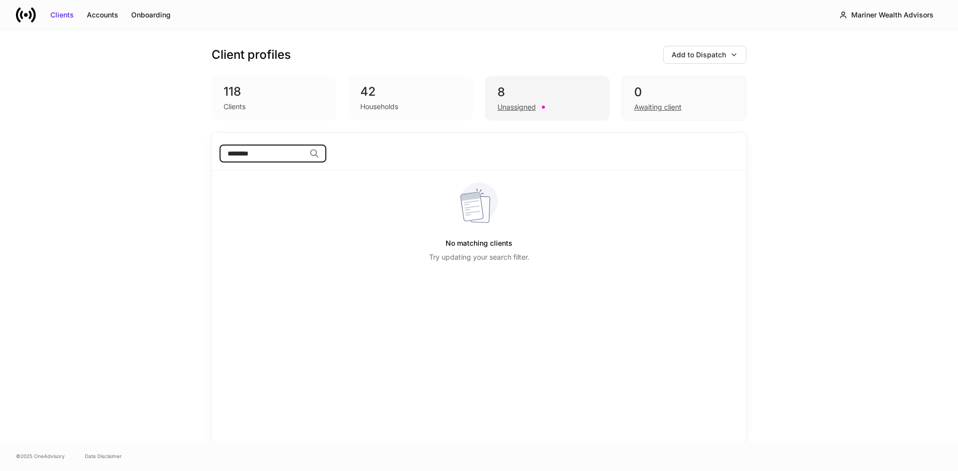
type input "********"
click at [512, 105] on div "Unassigned" at bounding box center [516, 107] width 38 height 10
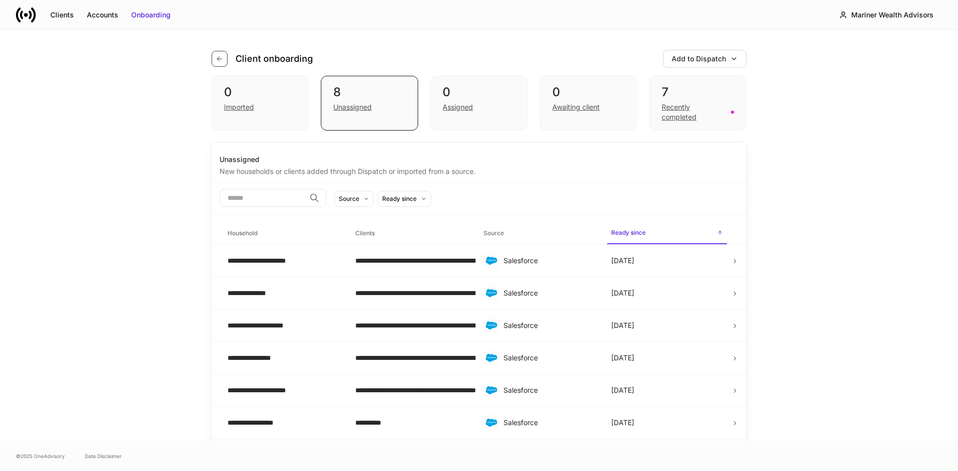
click at [217, 62] on icon "button" at bounding box center [219, 59] width 8 height 8
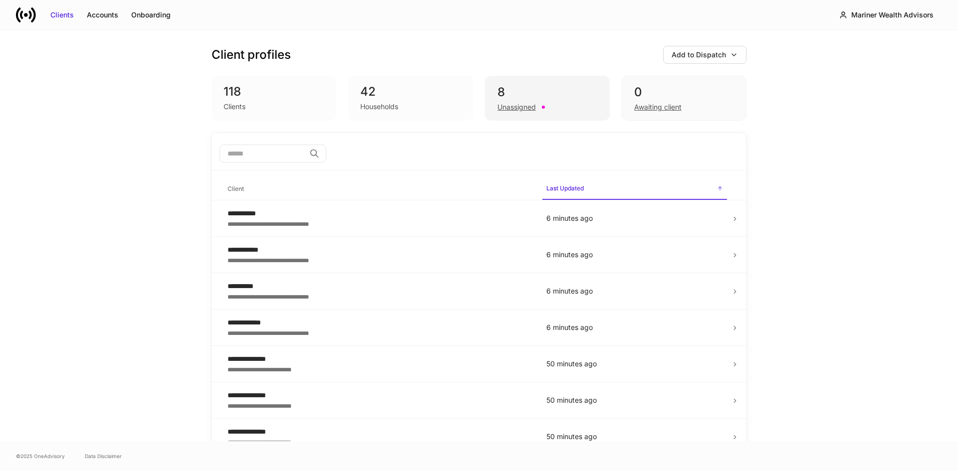
click at [515, 109] on div "Unassigned" at bounding box center [516, 107] width 38 height 10
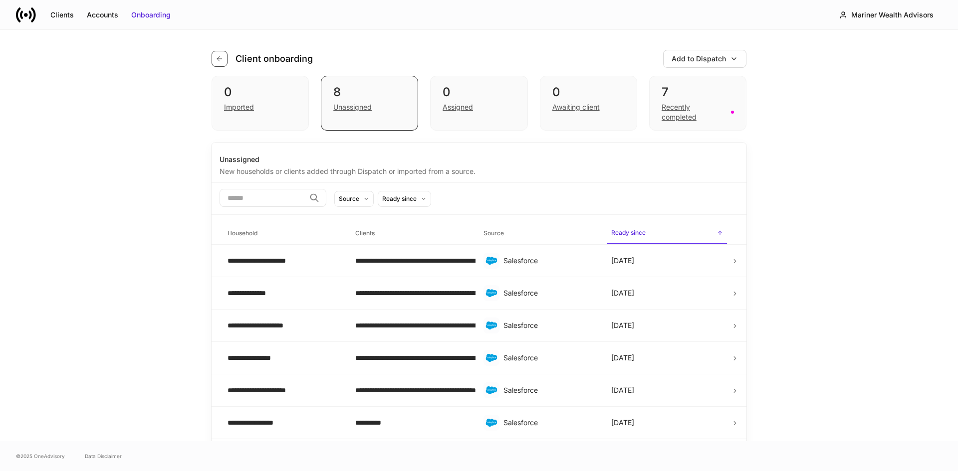
click at [219, 61] on icon "button" at bounding box center [219, 59] width 8 height 8
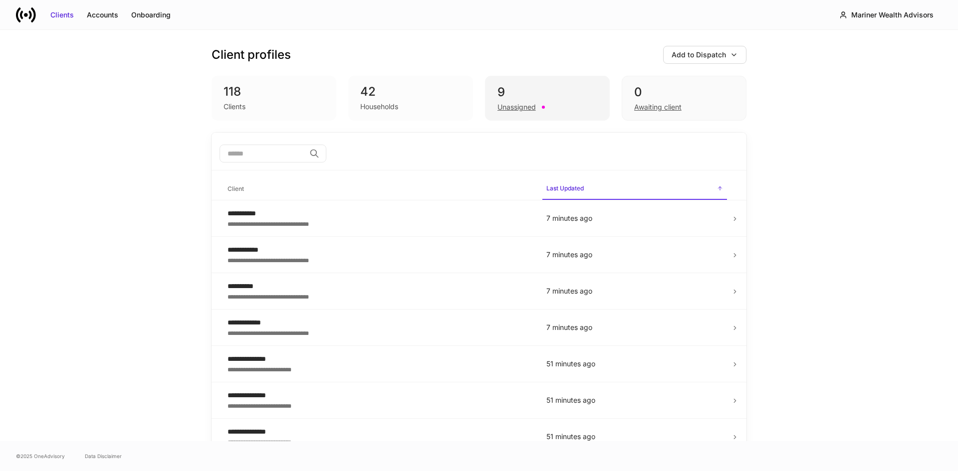
click at [511, 105] on div "Unassigned" at bounding box center [516, 107] width 38 height 10
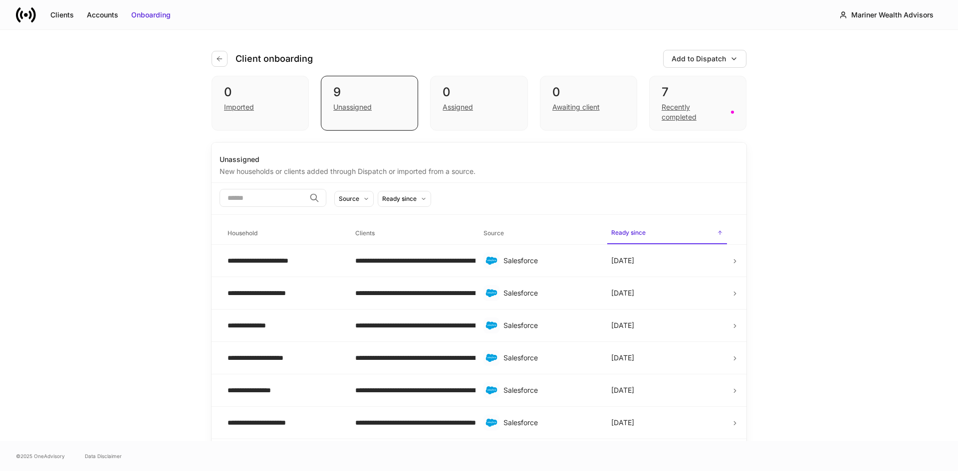
click at [128, 268] on div "**********" at bounding box center [479, 235] width 958 height 411
click at [147, 153] on div "**********" at bounding box center [479, 235] width 958 height 411
click at [379, 422] on div "**********" at bounding box center [411, 423] width 112 height 10
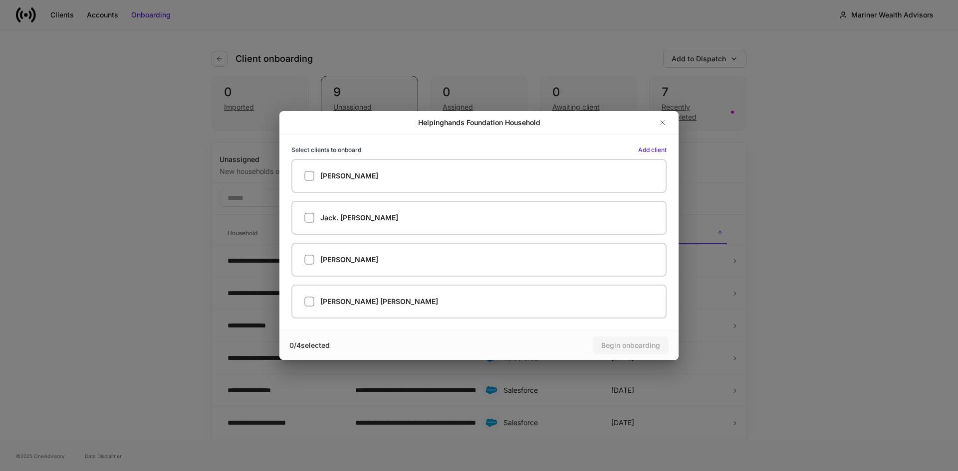
click at [859, 161] on div "Helpinghands Foundation Household Select clients to onboard Add client Elizabet…" at bounding box center [479, 235] width 958 height 471
